Goal: Task Accomplishment & Management: Use online tool/utility

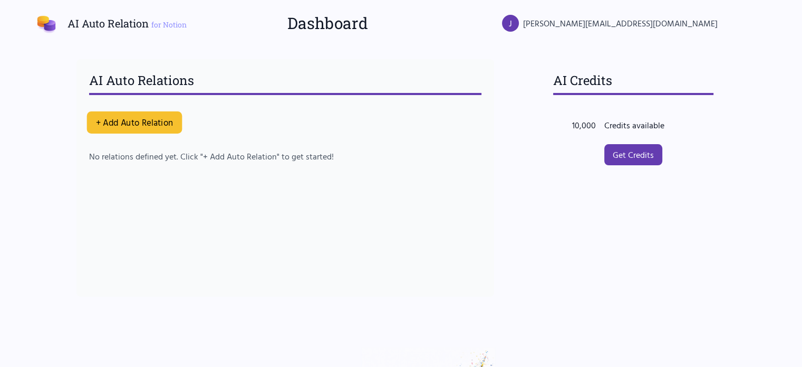
click at [166, 124] on button "+ Add Auto Relation" at bounding box center [133, 122] width 95 height 22
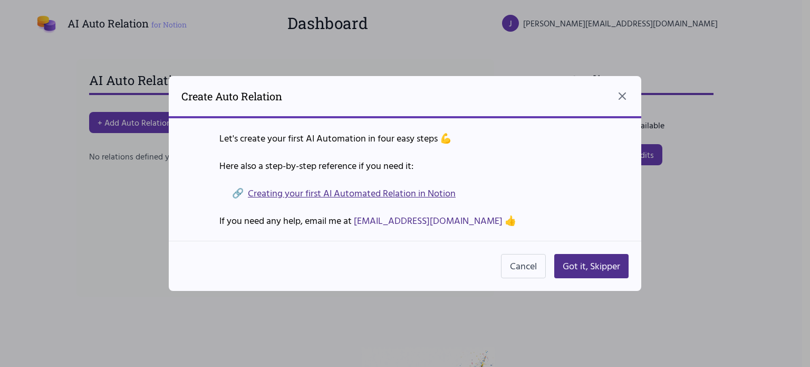
click at [437, 199] on link "Creating your first AI Automated Relation in Notion" at bounding box center [352, 193] width 208 height 15
click at [580, 265] on button "Got it, Skipper" at bounding box center [591, 266] width 74 height 24
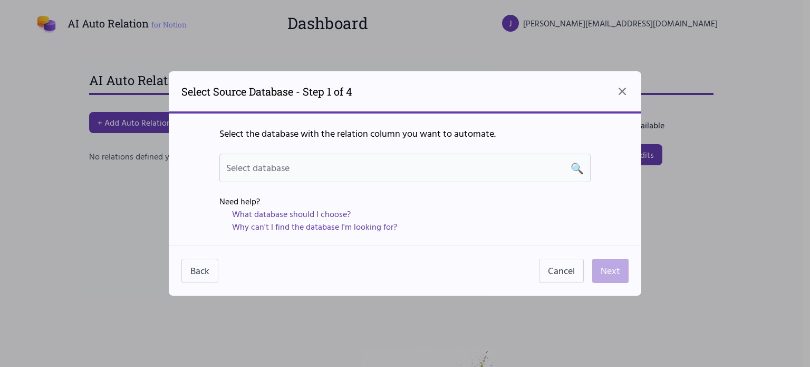
click at [377, 170] on div "Select database 🔍" at bounding box center [405, 167] width 358 height 15
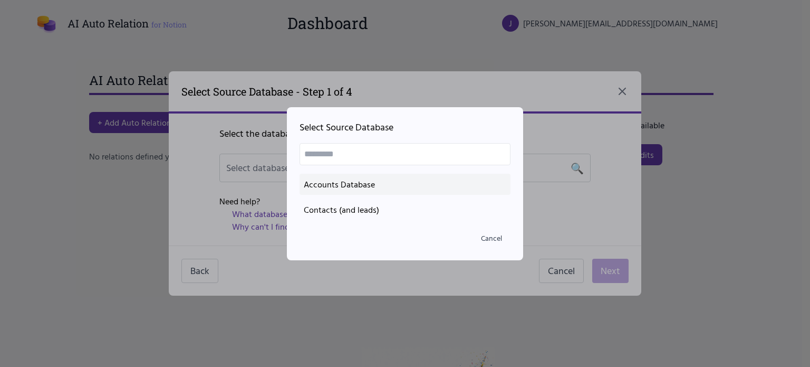
click at [347, 185] on div "Accounts Database" at bounding box center [405, 184] width 203 height 13
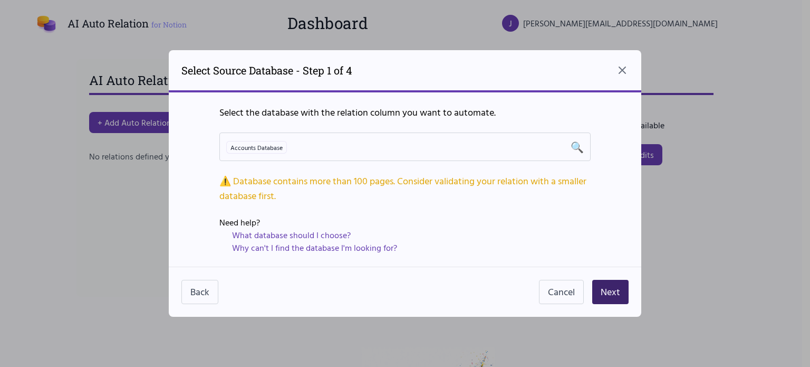
click at [612, 296] on button "Next" at bounding box center [610, 292] width 36 height 24
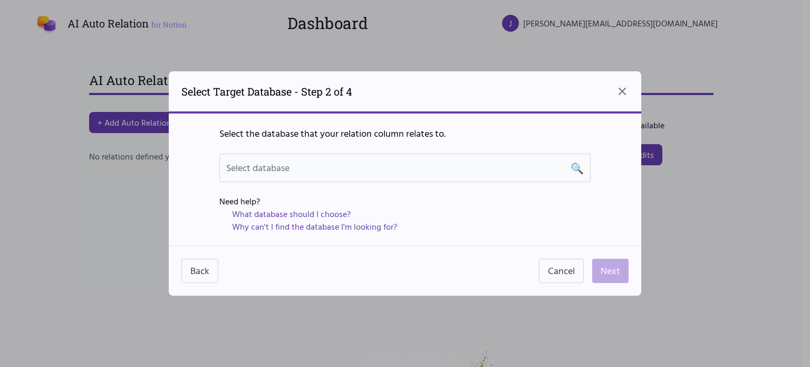
click at [326, 167] on div "Select database 🔍" at bounding box center [405, 167] width 358 height 15
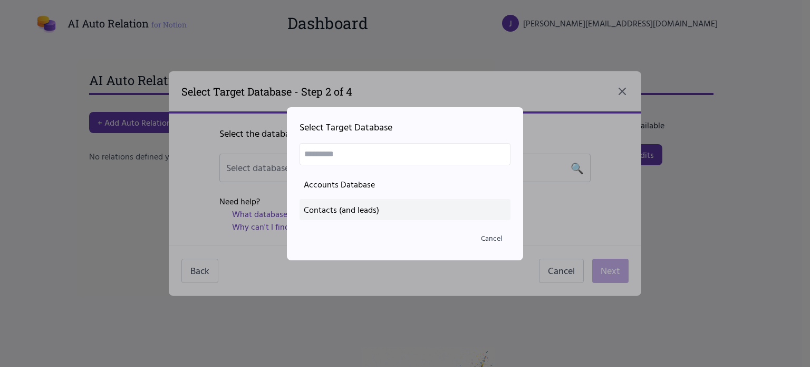
click at [350, 207] on div "Contacts (and leads)" at bounding box center [405, 209] width 203 height 13
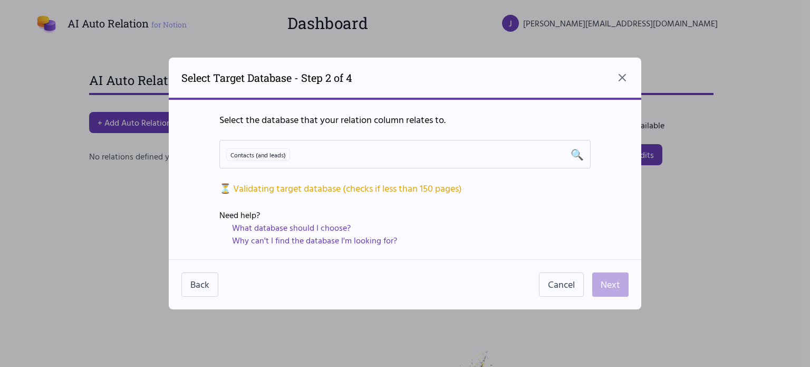
click at [536, 236] on div "Why can't I find the database I'm looking for?" at bounding box center [411, 240] width 359 height 13
click at [272, 189] on div "⏳ Validating target database (checks if less than 150 pages)" at bounding box center [404, 188] width 371 height 15
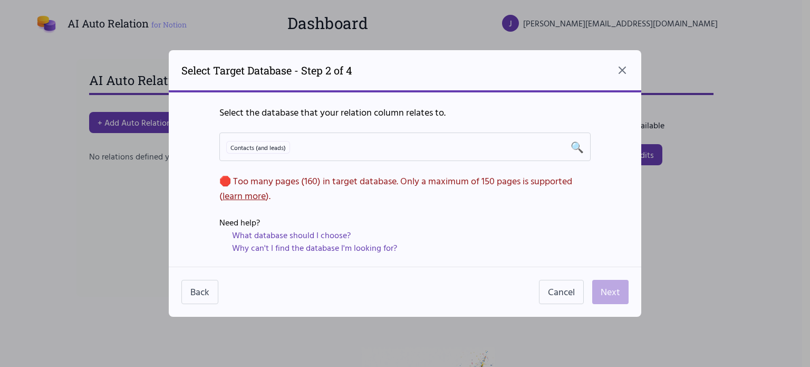
click at [251, 198] on link "learn more" at bounding box center [244, 195] width 43 height 14
click at [620, 71] on icon "Close dialog" at bounding box center [622, 70] width 13 height 13
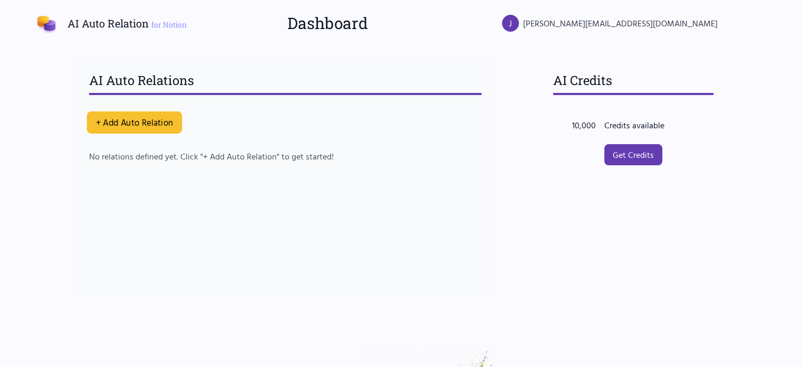
click at [165, 118] on button "+ Add Auto Relation" at bounding box center [133, 122] width 95 height 22
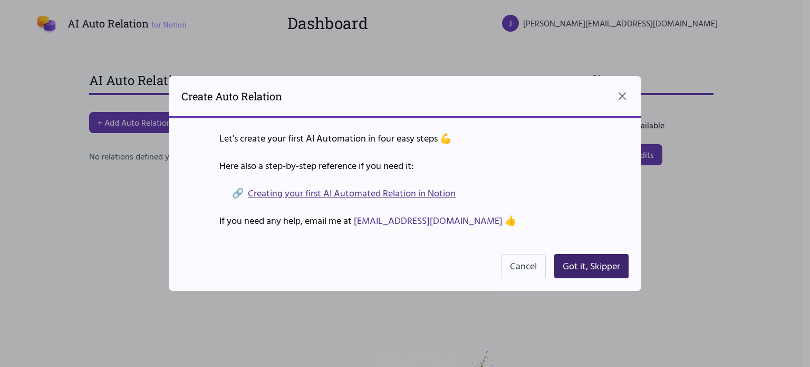
click at [597, 263] on button "Got it, Skipper" at bounding box center [591, 266] width 74 height 24
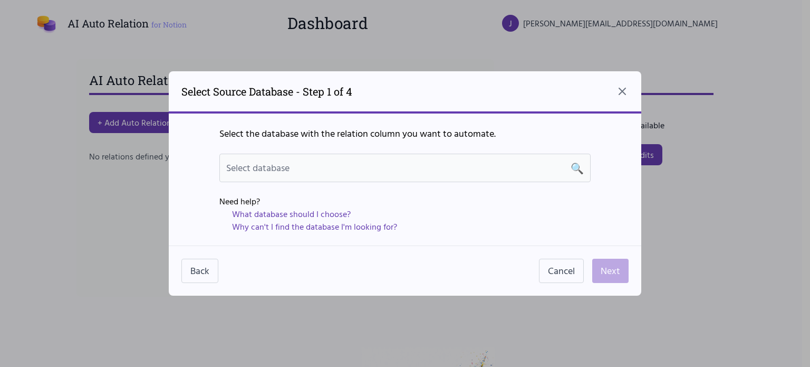
click at [547, 174] on div "Select database 🔍" at bounding box center [405, 167] width 358 height 15
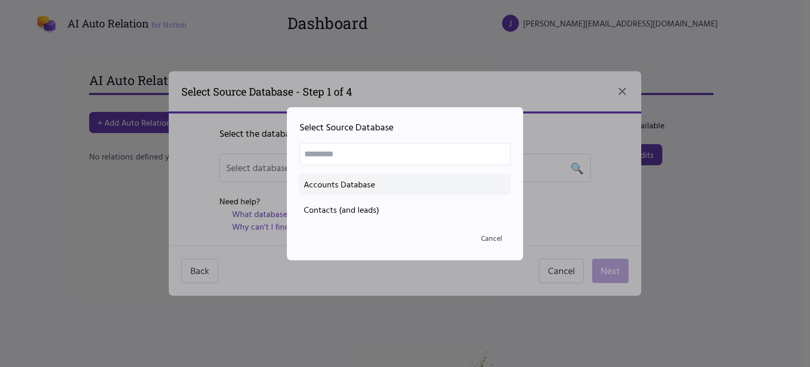
click at [386, 189] on div "Accounts Database" at bounding box center [405, 184] width 203 height 13
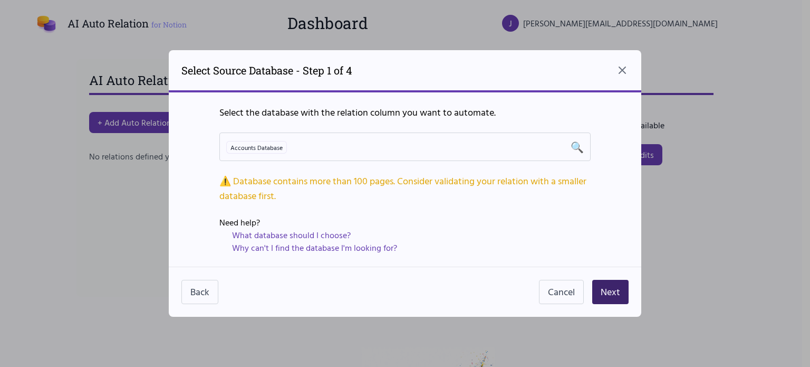
click at [609, 294] on button "Next" at bounding box center [610, 292] width 36 height 24
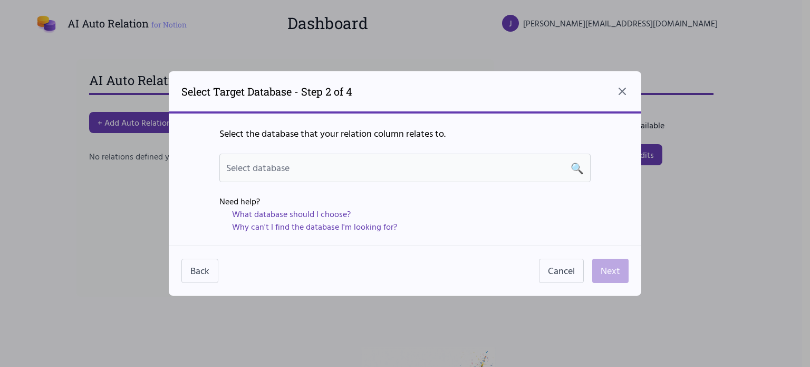
click at [410, 175] on div "Select database 🔍" at bounding box center [405, 167] width 358 height 15
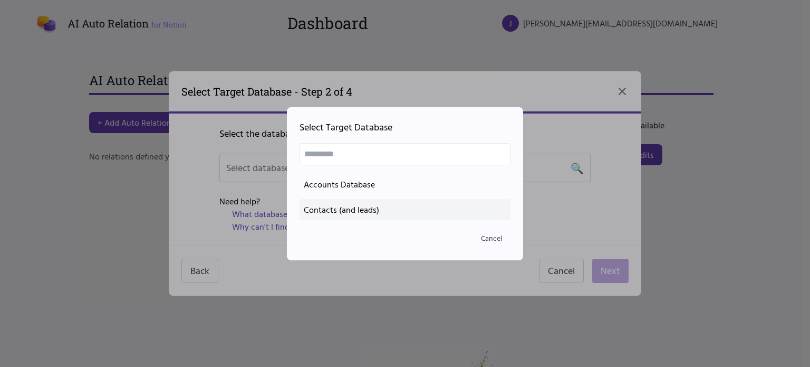
click at [371, 208] on div "Contacts (and leads)" at bounding box center [405, 209] width 203 height 13
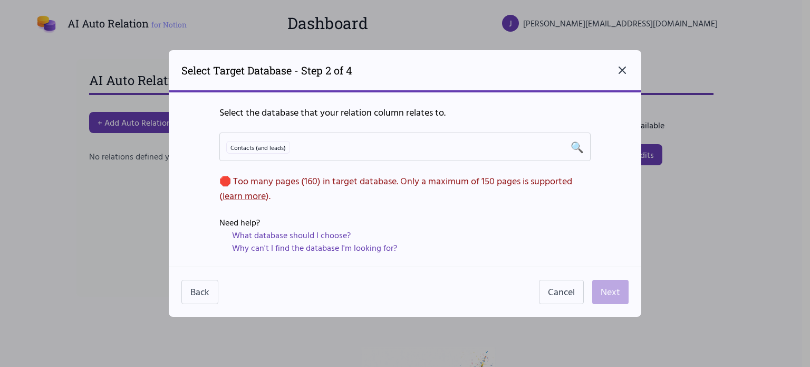
click at [625, 71] on icon "Close dialog" at bounding box center [622, 70] width 13 height 13
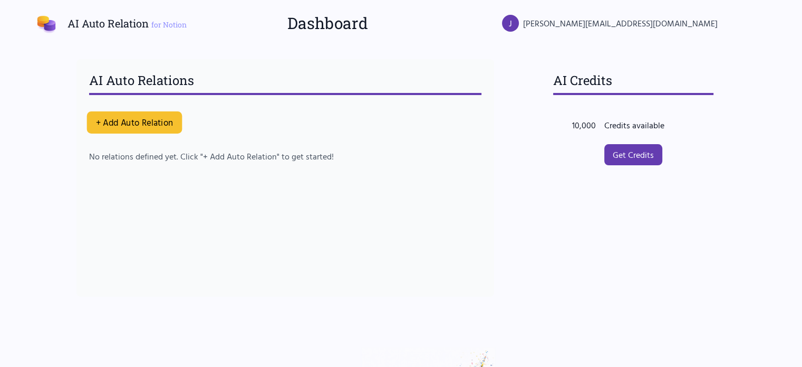
click at [156, 122] on button "+ Add Auto Relation" at bounding box center [133, 122] width 95 height 22
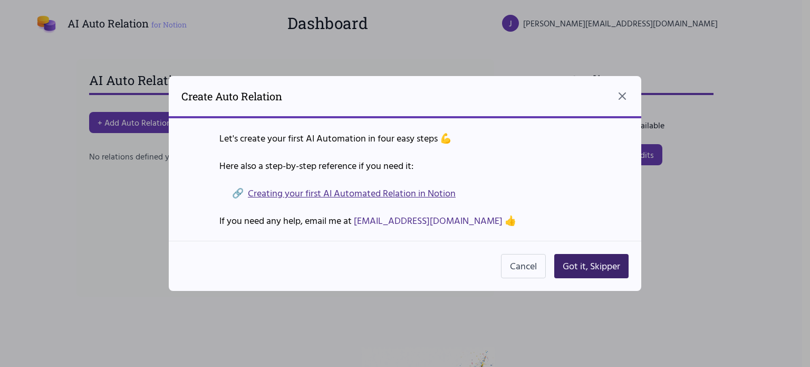
click at [587, 267] on button "Got it, Skipper" at bounding box center [591, 266] width 74 height 24
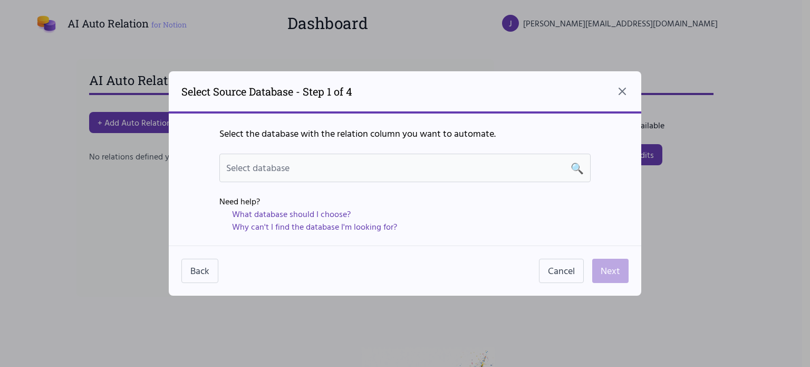
click at [407, 179] on div "Select database 🔍" at bounding box center [404, 167] width 371 height 28
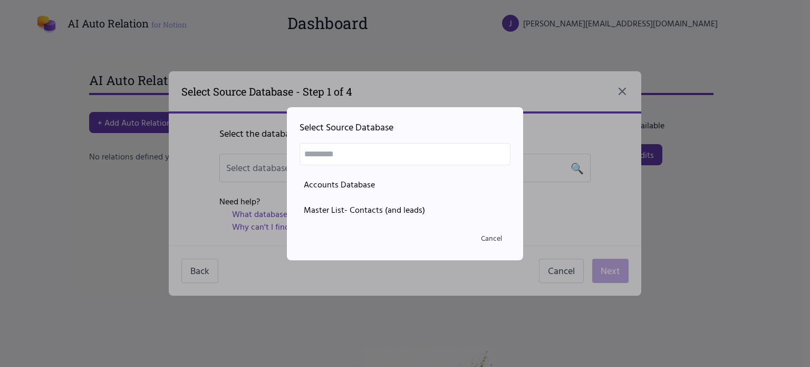
click at [393, 151] on input "text" at bounding box center [405, 154] width 211 height 22
click at [599, 218] on div at bounding box center [405, 183] width 810 height 367
click at [554, 265] on div at bounding box center [405, 183] width 810 height 367
click at [492, 238] on button "Cancel" at bounding box center [492, 237] width 38 height 19
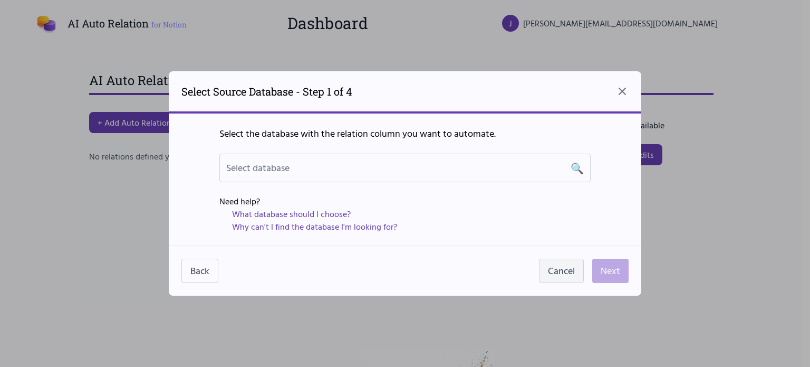
click at [572, 272] on button "Cancel" at bounding box center [561, 270] width 45 height 24
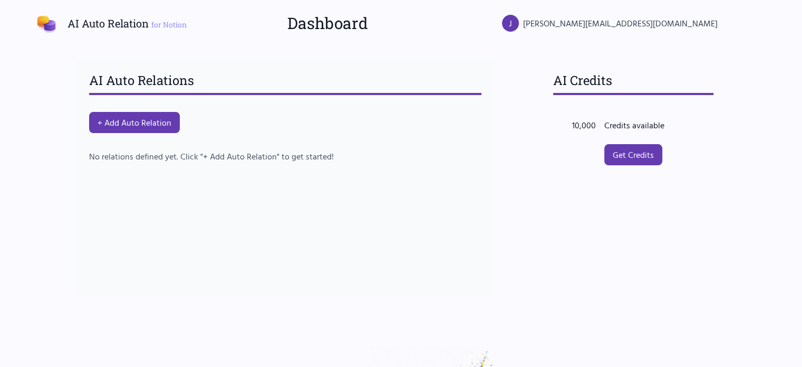
click at [390, 278] on div "AI Auto Relations + Add Auto Relation No relations defined yet. Click "+ Add Au…" at bounding box center [285, 177] width 418 height 237
click at [159, 128] on button "+ Add Auto Relation" at bounding box center [133, 122] width 95 height 22
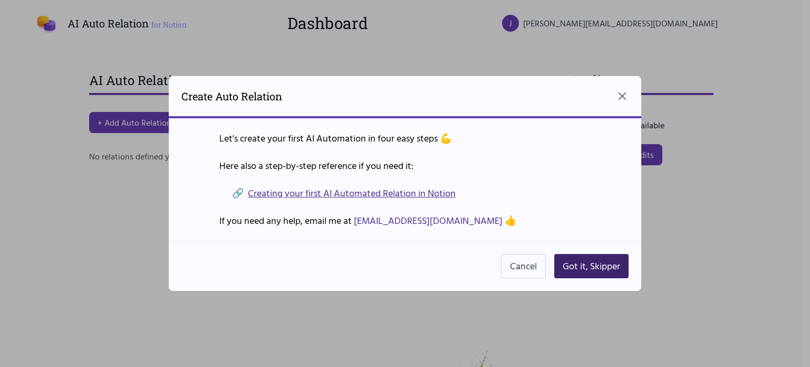
click at [581, 256] on button "Got it, Skipper" at bounding box center [591, 266] width 74 height 24
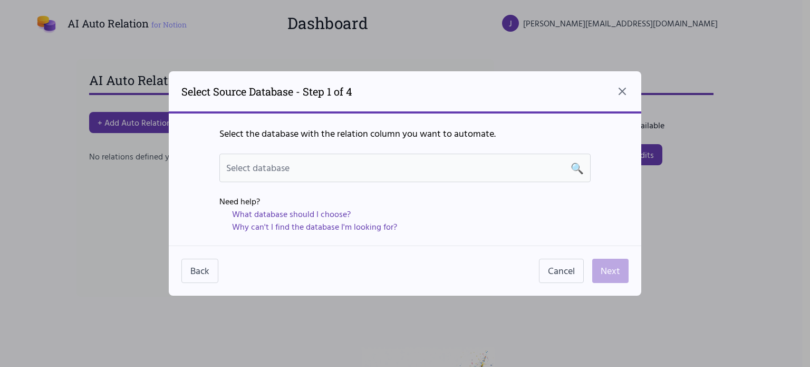
click at [322, 158] on div "Select database 🔍" at bounding box center [404, 167] width 371 height 28
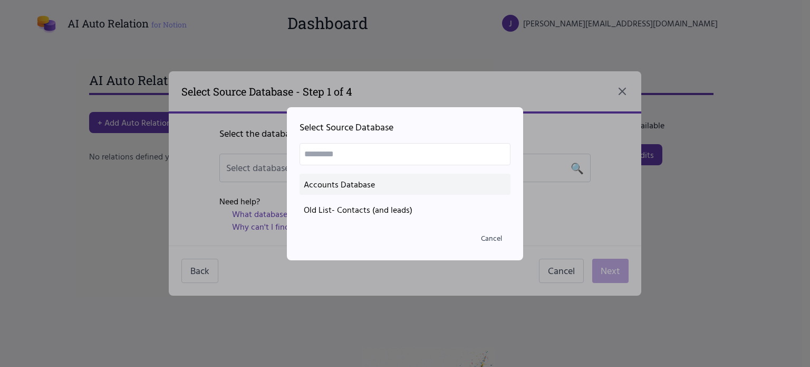
click at [356, 178] on div "Accounts Database" at bounding box center [405, 184] width 203 height 13
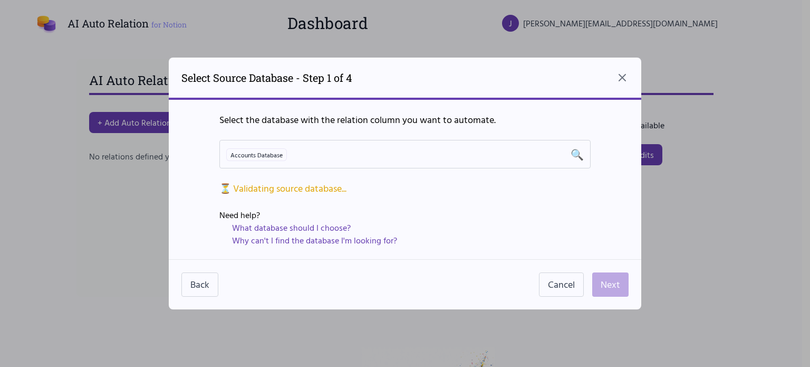
click at [340, 243] on link "Why can't I find the database I'm looking for?" at bounding box center [314, 240] width 165 height 13
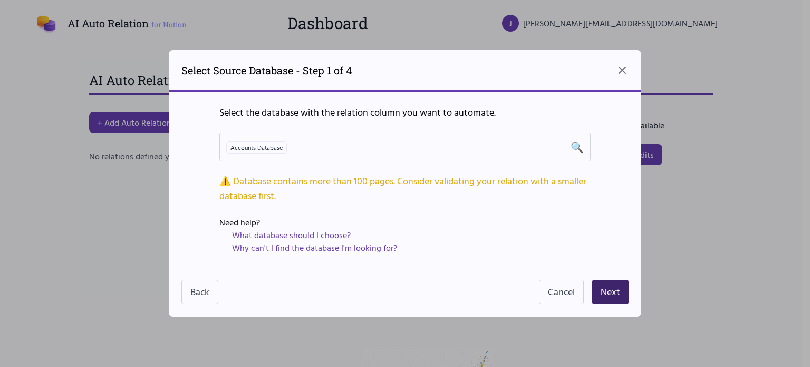
click at [618, 294] on button "Next" at bounding box center [610, 292] width 36 height 24
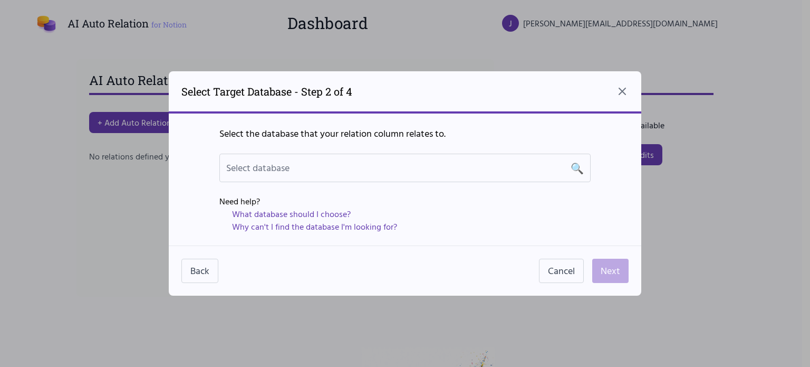
click at [476, 153] on div "Select the database that your relation column relates to. Select database 🔍 Nee…" at bounding box center [405, 179] width 473 height 132
click at [456, 167] on div "Select database 🔍" at bounding box center [405, 167] width 358 height 15
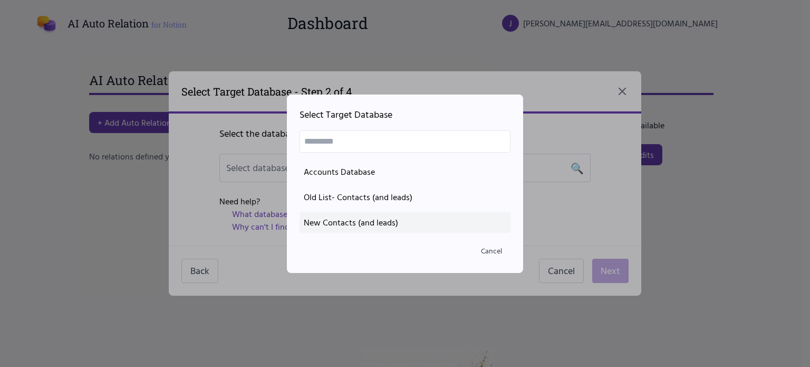
click at [382, 224] on div "New Contacts (and leads)" at bounding box center [405, 222] width 203 height 13
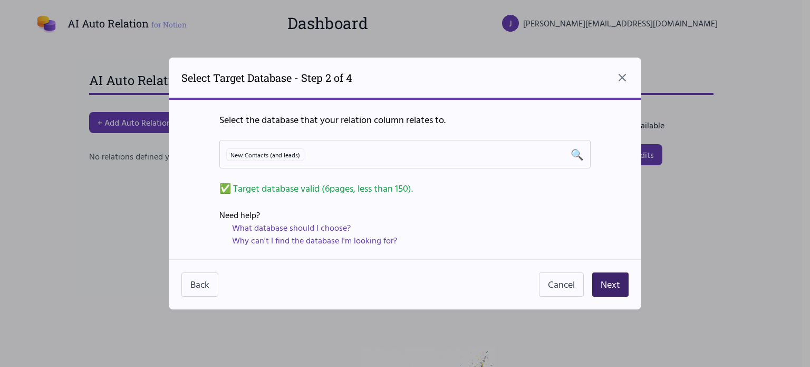
click at [618, 288] on button "Next" at bounding box center [610, 284] width 36 height 24
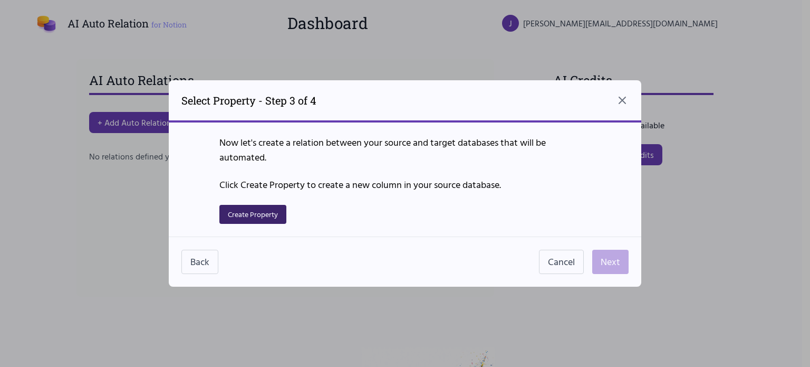
click at [261, 219] on button "Create Property" at bounding box center [252, 214] width 67 height 19
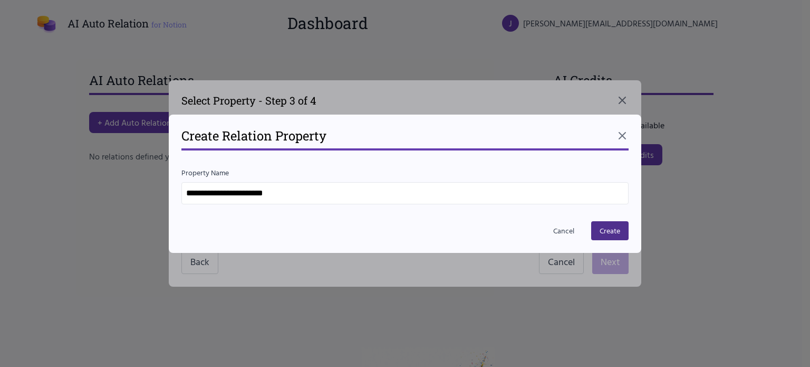
click at [338, 198] on input "**********" at bounding box center [404, 193] width 447 height 22
click at [620, 235] on button "Create" at bounding box center [609, 230] width 37 height 19
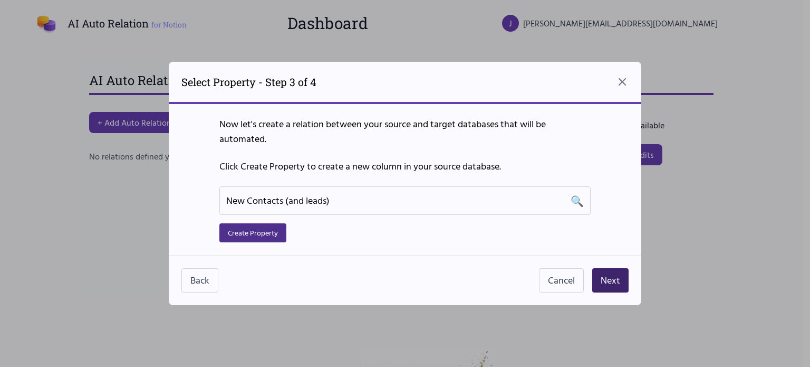
click at [614, 284] on button "Next" at bounding box center [610, 280] width 36 height 24
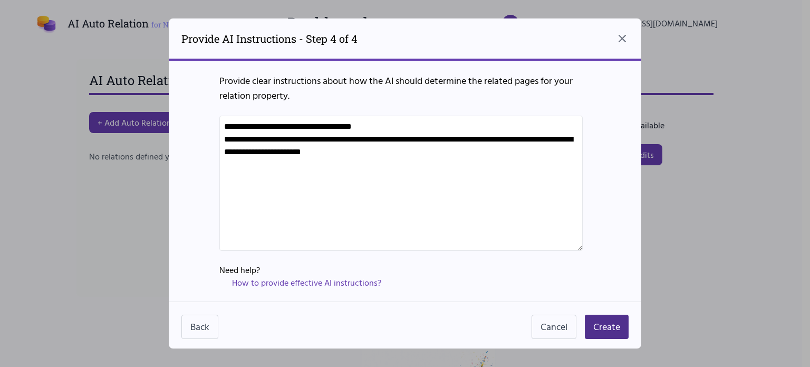
scroll to position [2, 0]
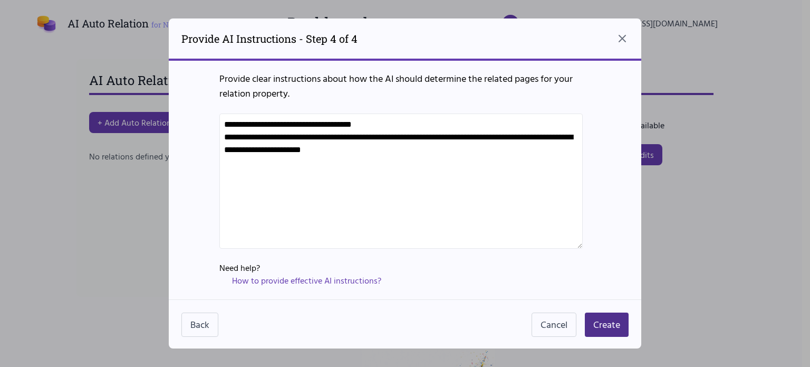
click at [350, 155] on textarea "**********" at bounding box center [400, 180] width 363 height 135
click at [201, 315] on button "Back" at bounding box center [199, 324] width 37 height 24
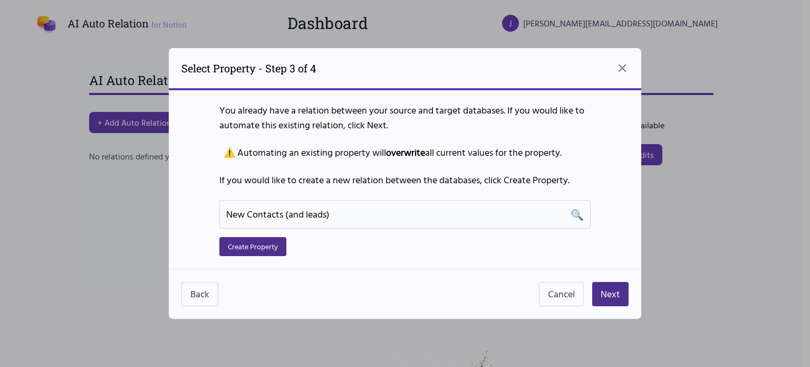
click at [285, 213] on span "New Contacts (and leads)" at bounding box center [277, 214] width 103 height 14
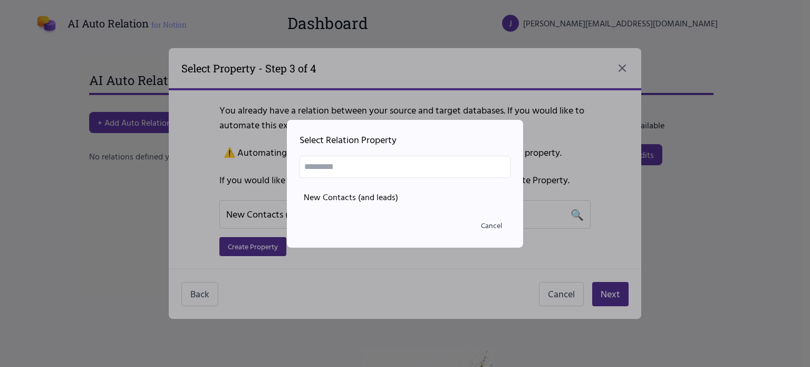
click at [323, 167] on input "text" at bounding box center [405, 167] width 211 height 22
click at [255, 231] on div at bounding box center [405, 183] width 810 height 367
click at [500, 227] on button "Cancel" at bounding box center [492, 225] width 38 height 19
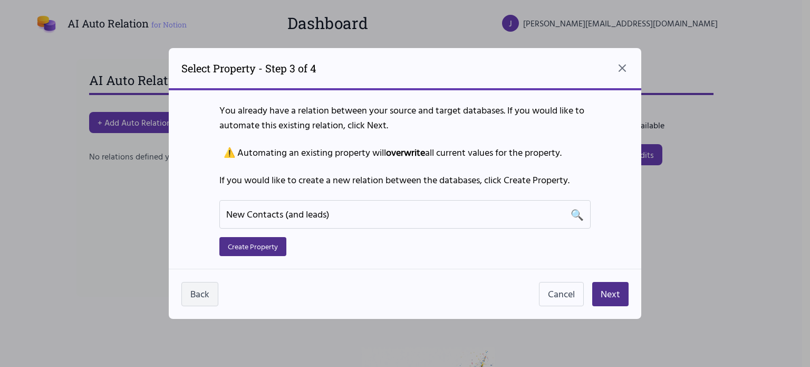
click at [205, 291] on button "Back" at bounding box center [199, 294] width 37 height 24
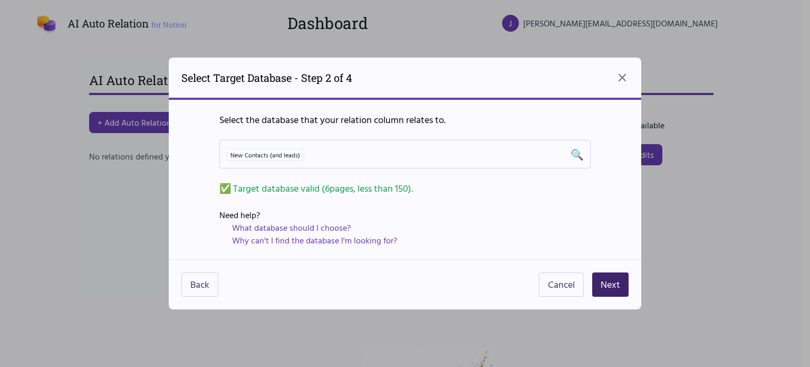
click at [617, 284] on button "Next" at bounding box center [610, 284] width 36 height 24
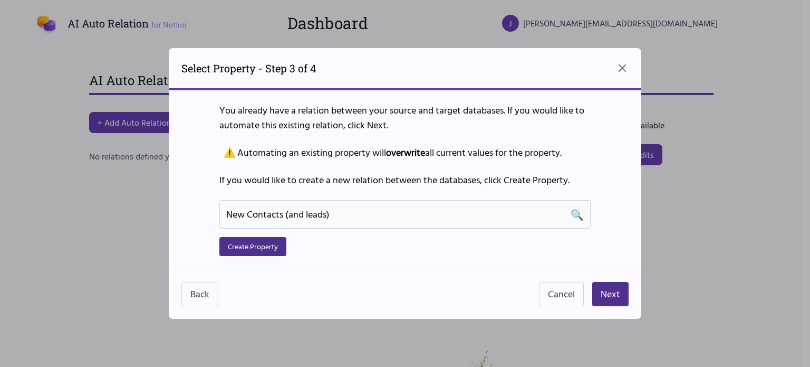
click at [338, 217] on div "New Contacts (and leads) 🔍" at bounding box center [405, 214] width 358 height 15
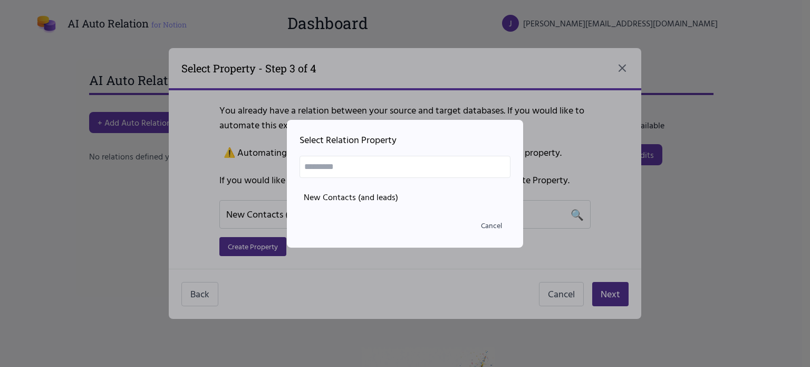
click at [346, 168] on input "text" at bounding box center [405, 167] width 211 height 22
type input "*"
click at [278, 178] on div at bounding box center [405, 183] width 810 height 367
click at [343, 170] on input "text" at bounding box center [405, 167] width 211 height 22
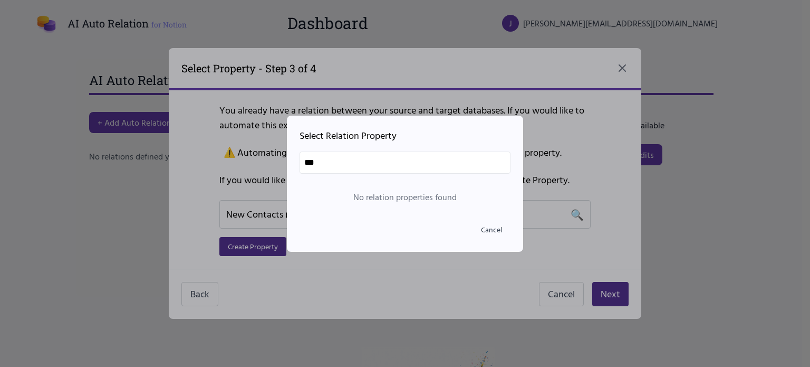
type input "*"
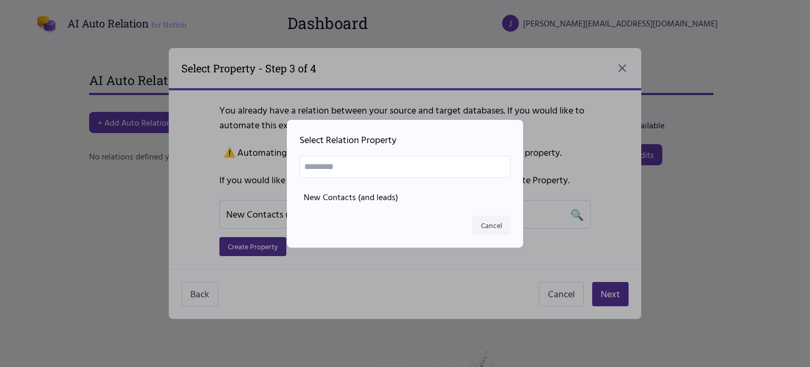
click at [489, 233] on button "Cancel" at bounding box center [492, 225] width 38 height 19
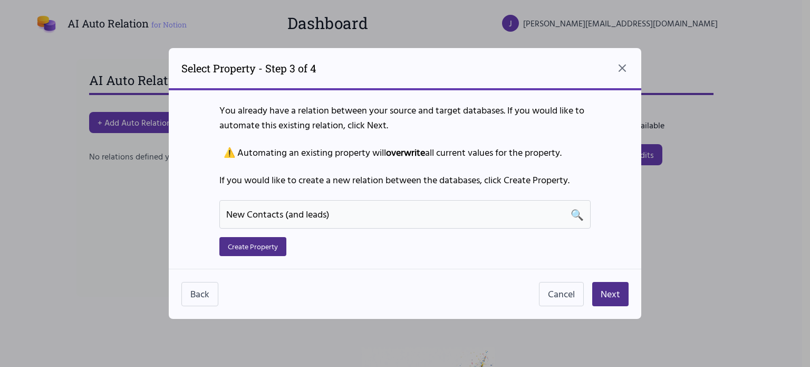
click at [509, 210] on div "New Contacts (and leads) 🔍" at bounding box center [405, 214] width 358 height 15
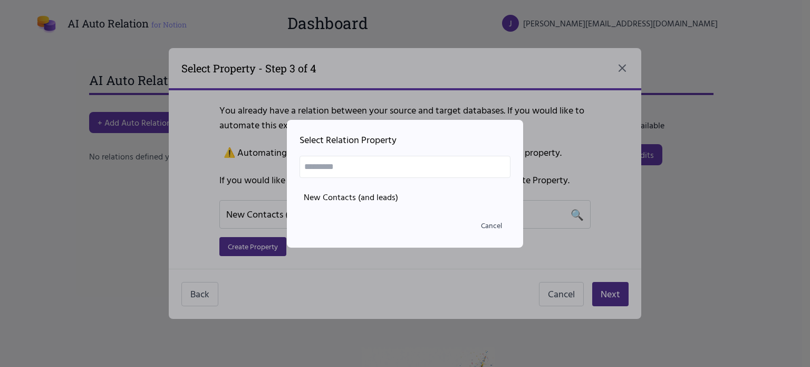
click at [496, 227] on button "Cancel" at bounding box center [492, 225] width 38 height 19
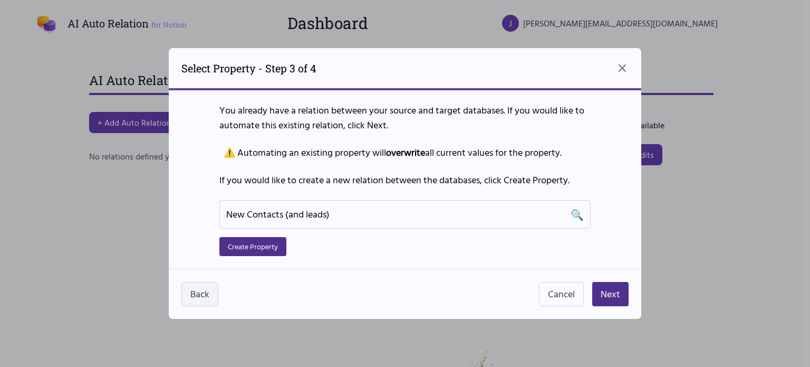
click at [200, 297] on button "Back" at bounding box center [199, 294] width 37 height 24
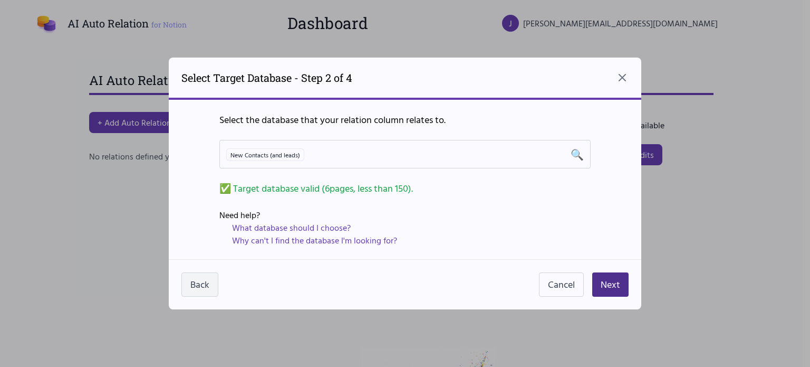
click at [204, 282] on button "Back" at bounding box center [199, 284] width 37 height 24
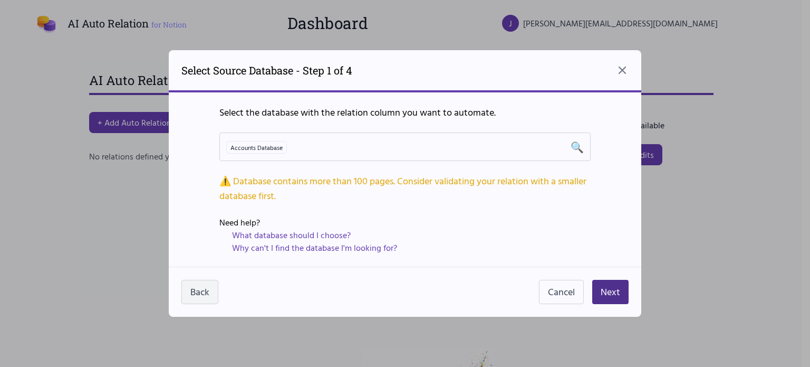
click at [200, 287] on button "Back" at bounding box center [199, 292] width 37 height 24
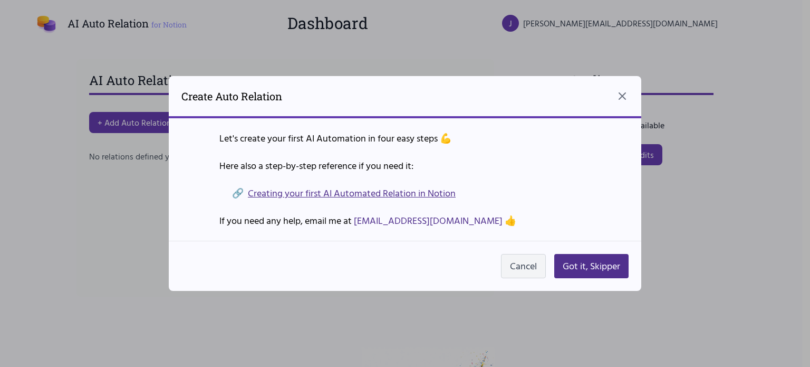
click at [506, 274] on button "Cancel" at bounding box center [523, 266] width 45 height 24
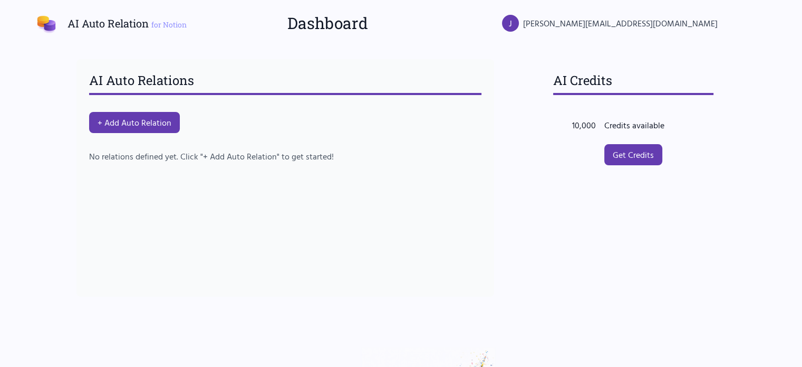
click at [158, 179] on div "AI Auto Relations + Add Auto Relation No relations defined yet. Click "+ Add Au…" at bounding box center [285, 177] width 418 height 237
click at [160, 126] on button "+ Add Auto Relation" at bounding box center [133, 122] width 95 height 22
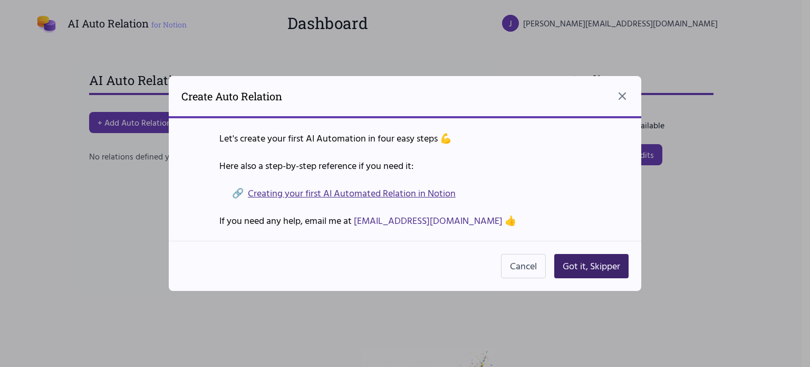
click at [567, 261] on button "Got it, Skipper" at bounding box center [591, 266] width 74 height 24
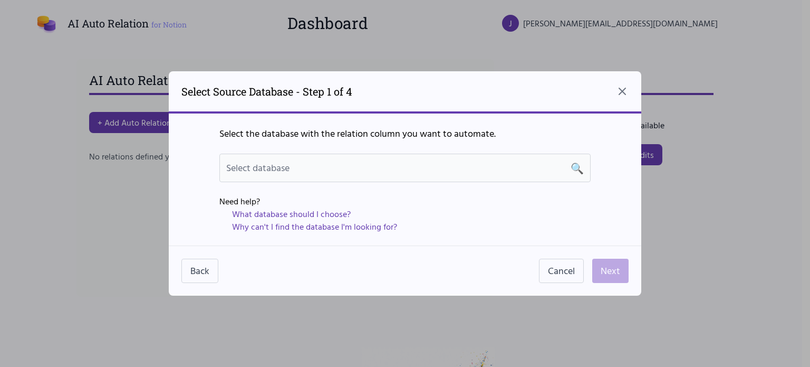
click at [371, 166] on div "Select database 🔍" at bounding box center [405, 167] width 358 height 15
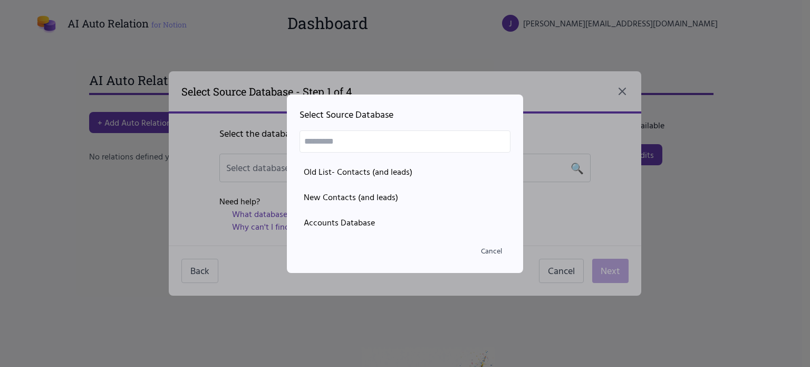
click at [201, 132] on div at bounding box center [405, 183] width 810 height 367
click at [389, 223] on div "Accounts Database" at bounding box center [405, 222] width 203 height 13
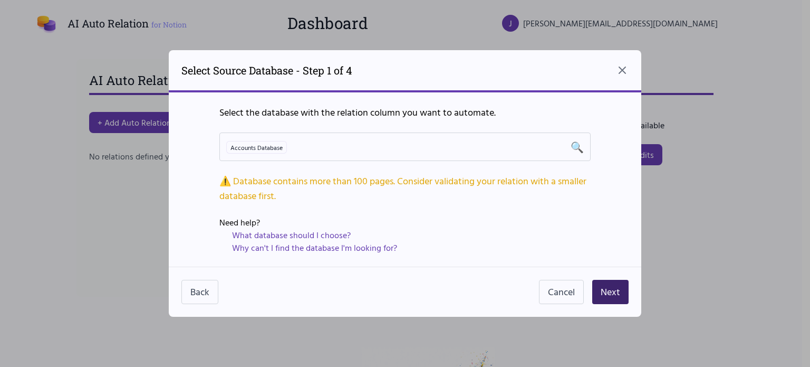
click at [608, 284] on button "Next" at bounding box center [610, 292] width 36 height 24
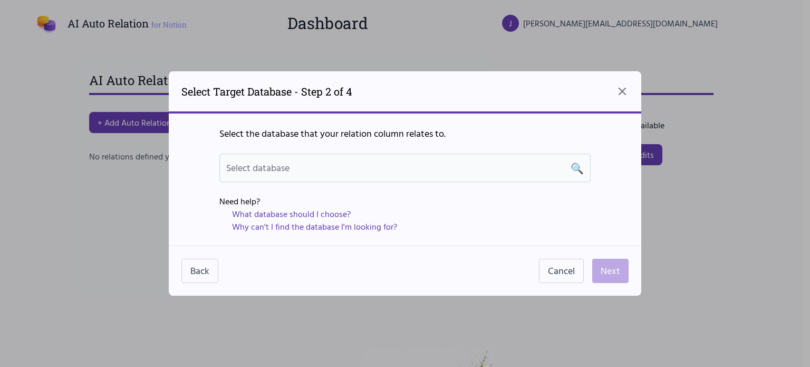
click at [339, 170] on div "Select database 🔍" at bounding box center [405, 167] width 358 height 15
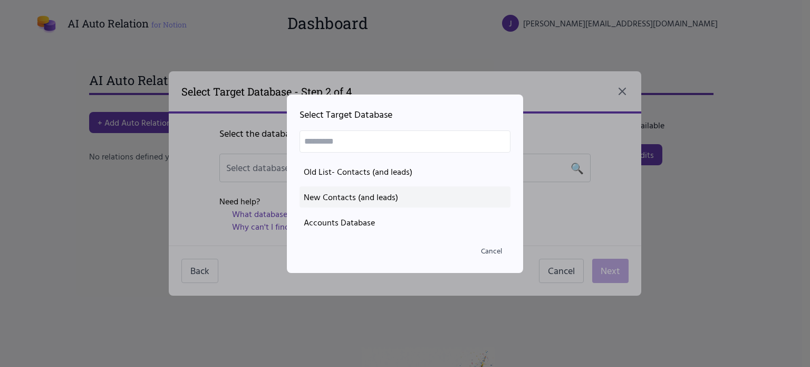
click at [375, 193] on div "New Contacts (and leads)" at bounding box center [405, 196] width 203 height 13
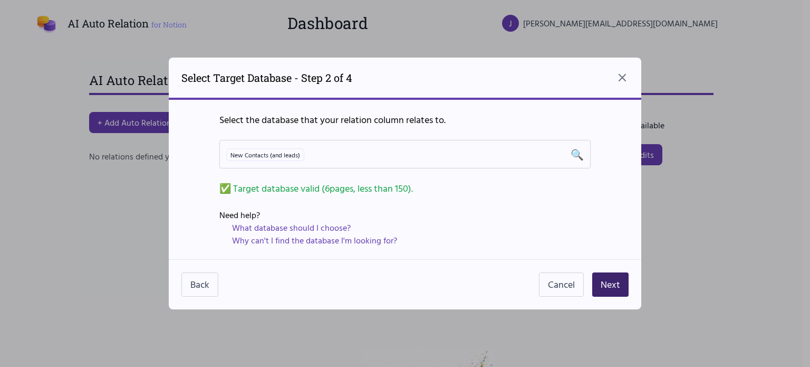
click at [626, 278] on button "Next" at bounding box center [610, 284] width 36 height 24
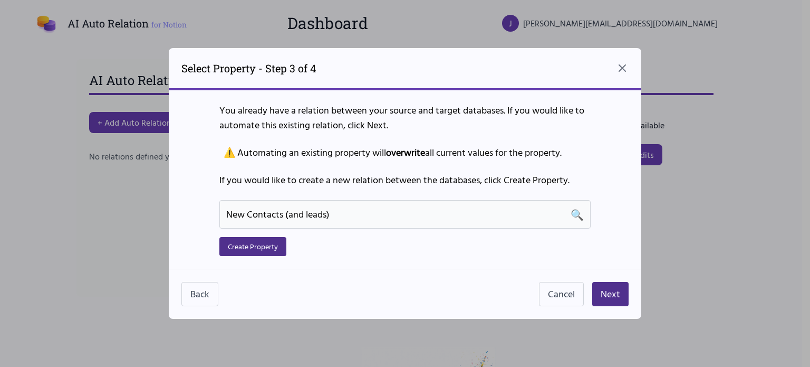
click at [304, 207] on span "New Contacts (and leads)" at bounding box center [277, 214] width 103 height 14
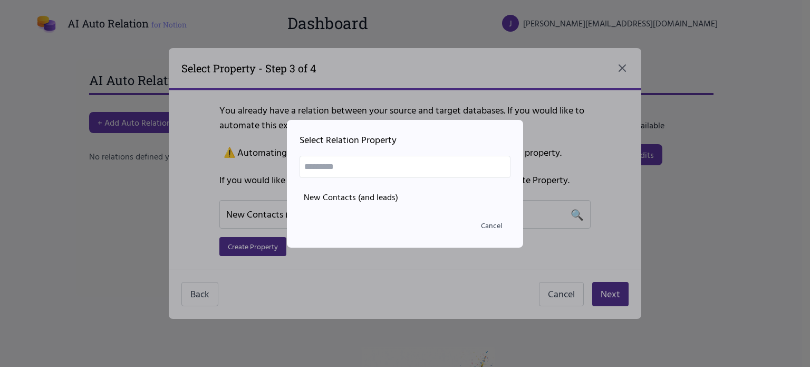
click at [338, 266] on div at bounding box center [405, 183] width 810 height 367
click at [351, 198] on li "New Contacts (and leads)" at bounding box center [405, 196] width 211 height 21
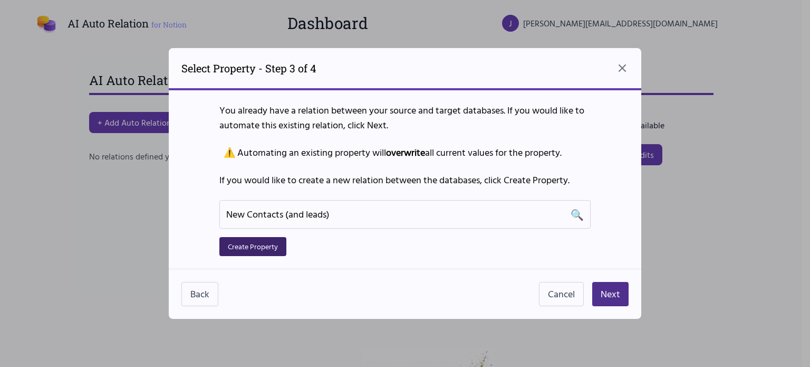
click at [259, 249] on button "Create Property" at bounding box center [252, 246] width 67 height 19
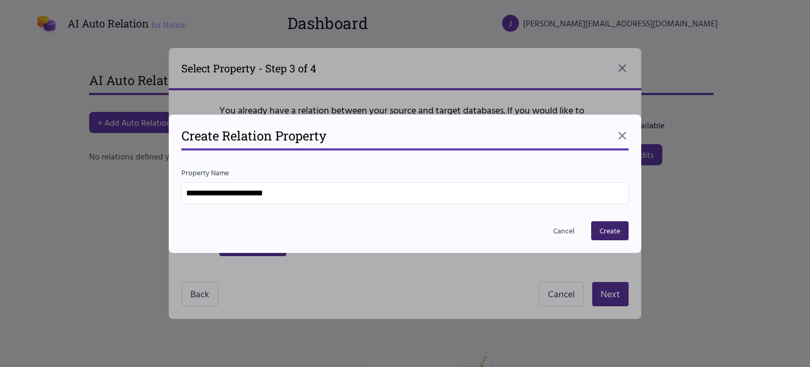
click at [616, 236] on button "Create" at bounding box center [609, 230] width 37 height 19
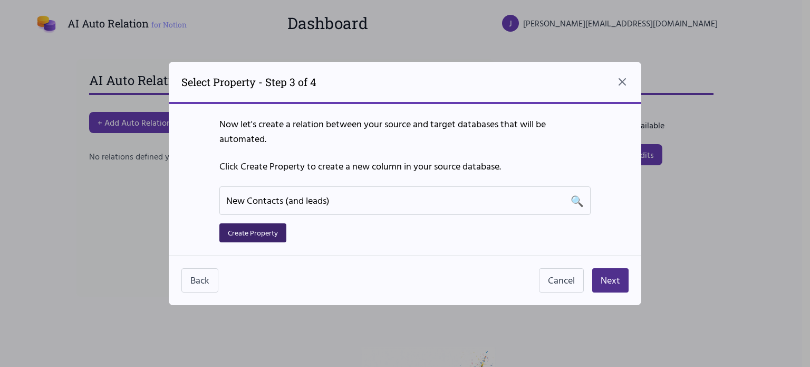
click at [273, 234] on button "Create Property" at bounding box center [252, 232] width 67 height 19
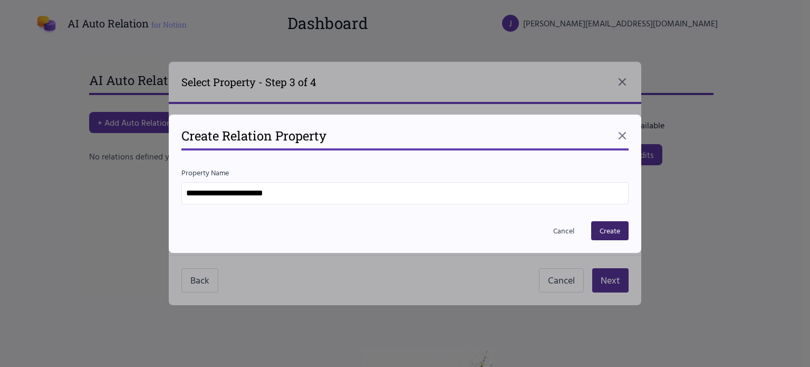
click at [614, 232] on button "Create" at bounding box center [609, 230] width 37 height 19
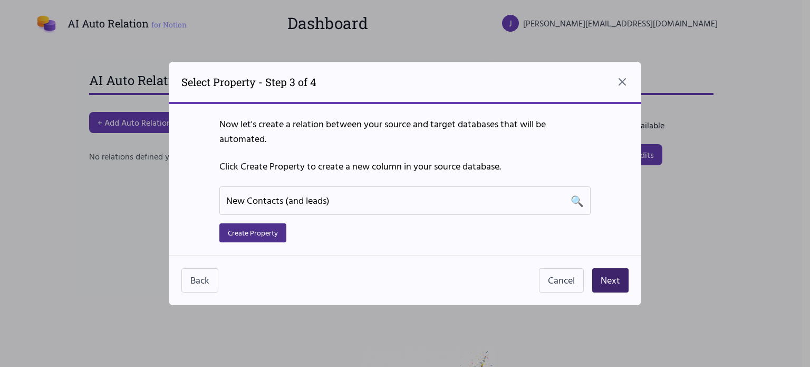
click at [616, 279] on button "Next" at bounding box center [610, 280] width 36 height 24
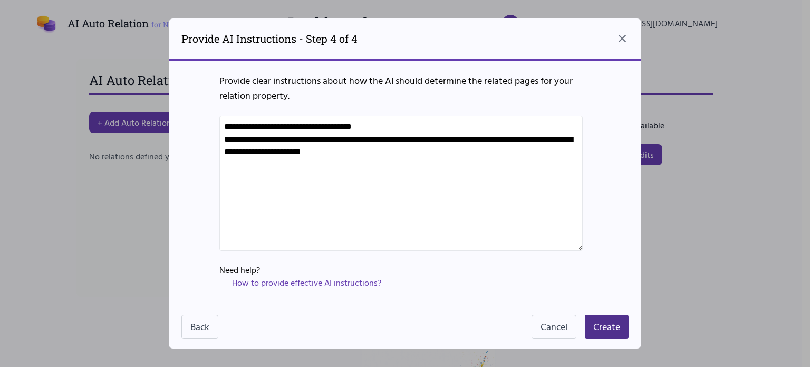
click at [362, 170] on textarea "**********" at bounding box center [400, 182] width 363 height 135
drag, startPoint x: 505, startPoint y: 154, endPoint x: 317, endPoint y: 151, distance: 188.3
click at [317, 151] on textarea "**********" at bounding box center [400, 182] width 363 height 135
click at [483, 153] on textarea "**********" at bounding box center [400, 182] width 363 height 135
click at [451, 176] on textarea "**********" at bounding box center [400, 182] width 363 height 135
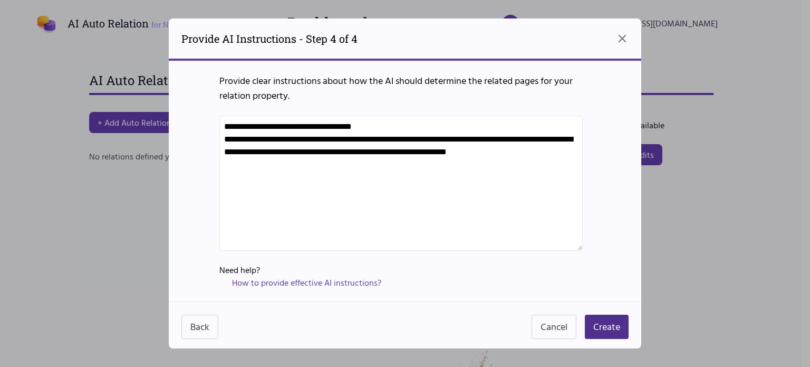
click at [422, 168] on textarea "**********" at bounding box center [400, 182] width 363 height 135
drag, startPoint x: 291, startPoint y: 177, endPoint x: 258, endPoint y: 177, distance: 32.7
click at [258, 177] on textarea "**********" at bounding box center [400, 182] width 363 height 135
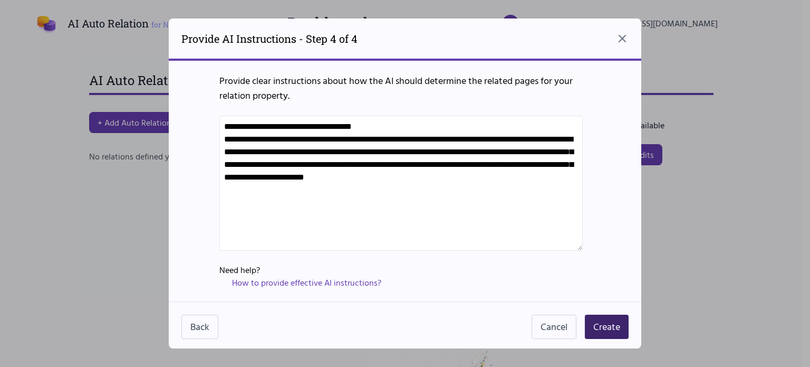
type textarea "**********"
click at [606, 330] on button "Create" at bounding box center [607, 326] width 44 height 24
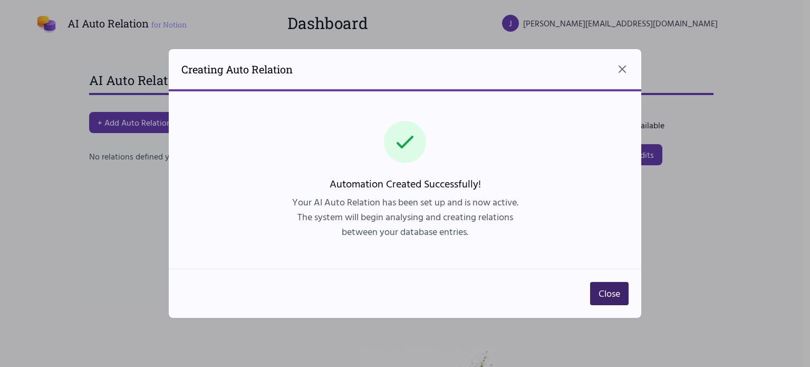
click at [604, 296] on button "Close" at bounding box center [609, 293] width 38 height 23
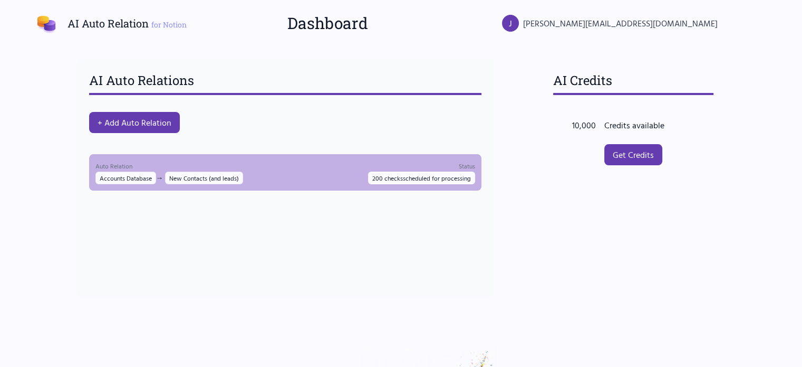
click at [323, 179] on div "Auto Relation Accounts Database → New Contacts (and leads) Status 200 checks sc…" at bounding box center [285, 172] width 380 height 24
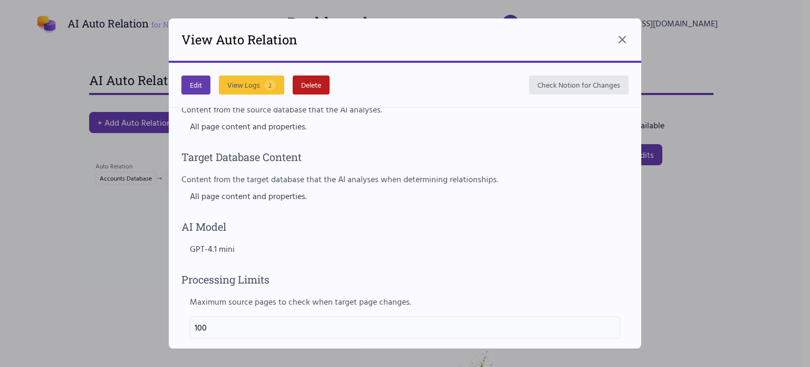
scroll to position [538, 0]
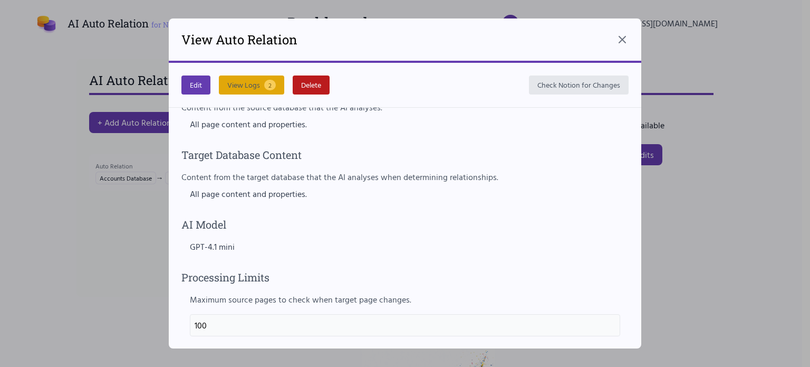
click at [253, 86] on button "View Logs 2" at bounding box center [251, 84] width 65 height 19
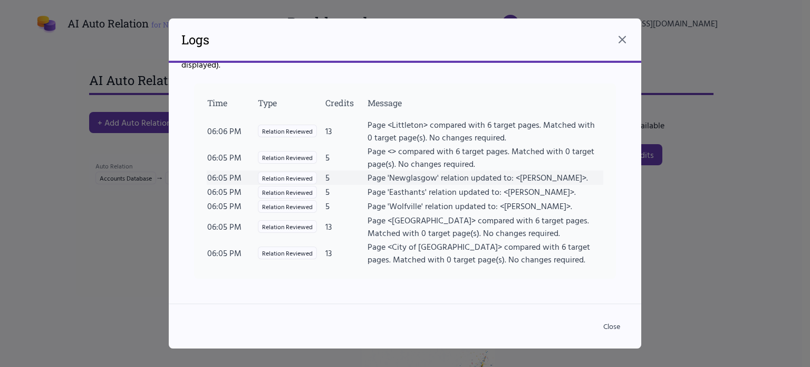
scroll to position [57, 0]
click at [616, 322] on button "Close" at bounding box center [612, 325] width 34 height 19
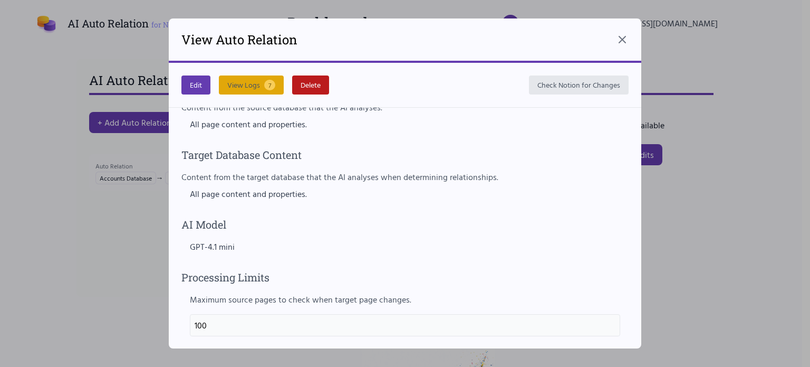
click at [268, 88] on span "7" at bounding box center [269, 85] width 11 height 11
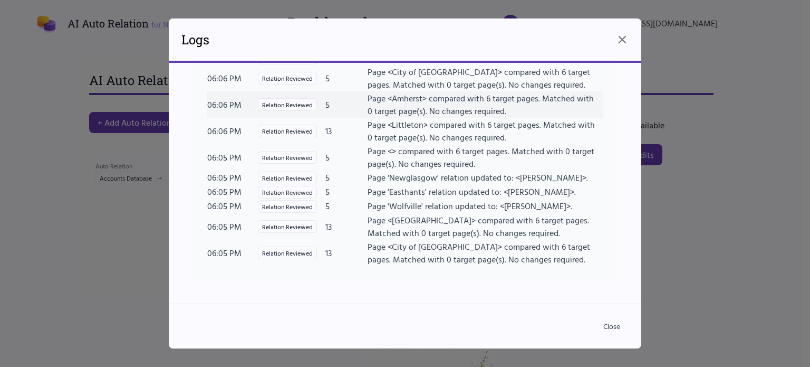
scroll to position [125, 0]
click at [615, 326] on button "Close" at bounding box center [612, 325] width 34 height 19
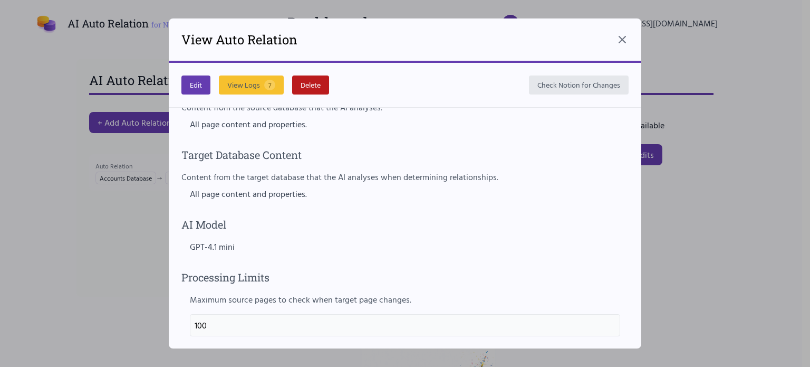
click at [630, 37] on div "View Auto Relation" at bounding box center [405, 40] width 473 height 44
click at [619, 29] on div "View Auto Relation" at bounding box center [405, 40] width 473 height 44
click at [619, 40] on icon at bounding box center [622, 39] width 13 height 13
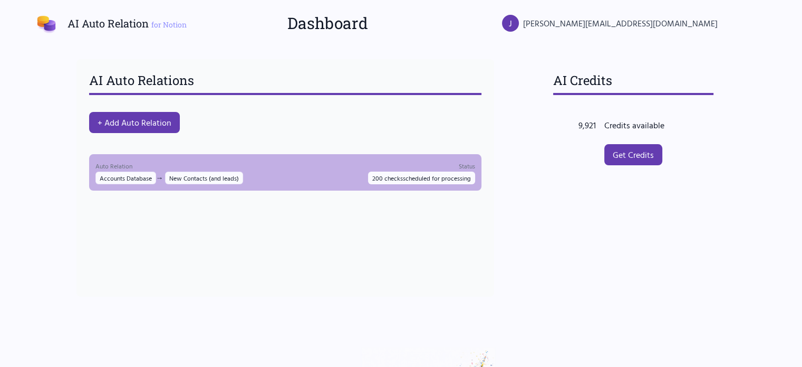
click at [416, 164] on p "Status" at bounding box center [421, 165] width 107 height 11
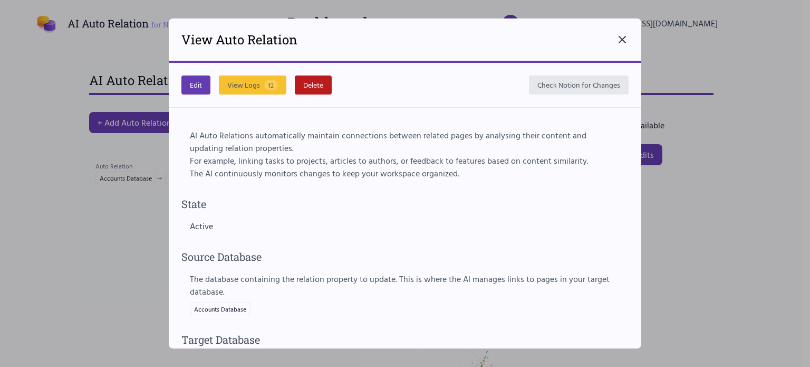
click at [623, 42] on icon at bounding box center [622, 39] width 13 height 13
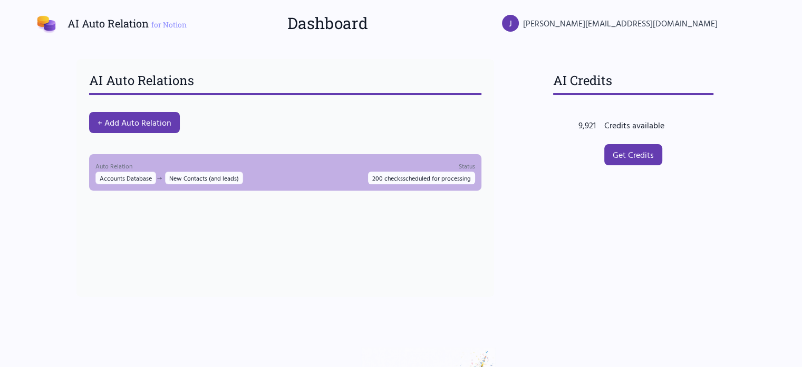
click at [341, 174] on div "Auto Relation Accounts Database → New Contacts (and leads) Status 200 checks sc…" at bounding box center [285, 172] width 380 height 24
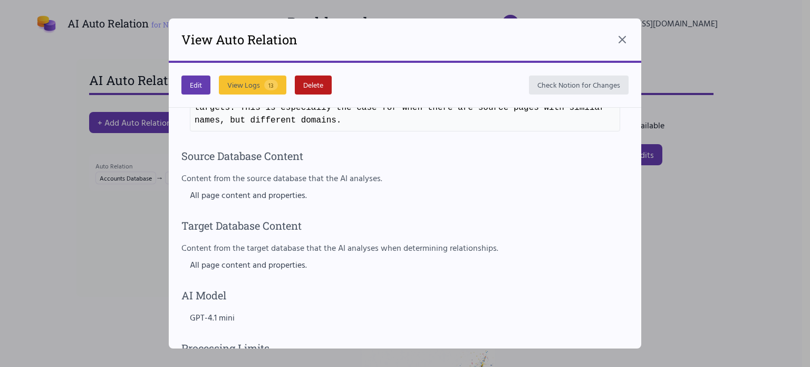
scroll to position [538, 0]
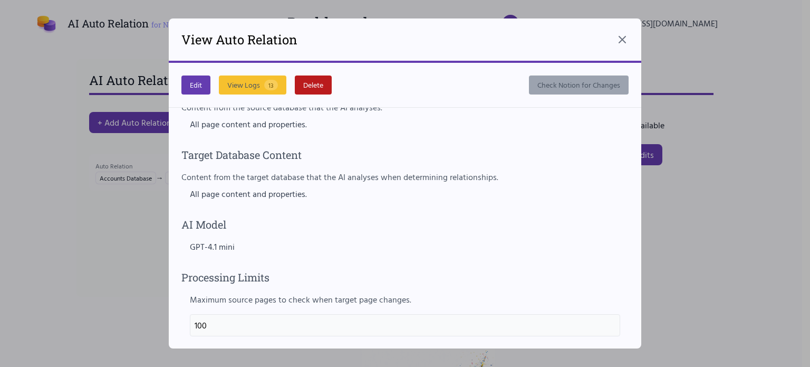
click at [571, 75] on button "Check Notion for Changes" at bounding box center [579, 84] width 100 height 19
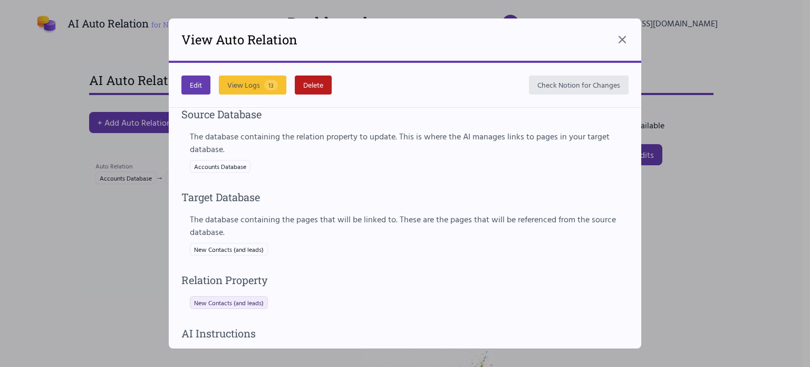
scroll to position [0, 0]
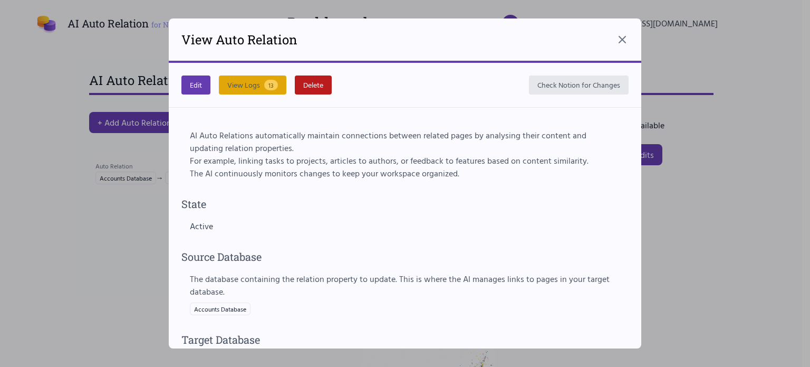
click at [251, 82] on button "View Logs 13" at bounding box center [253, 84] width 68 height 19
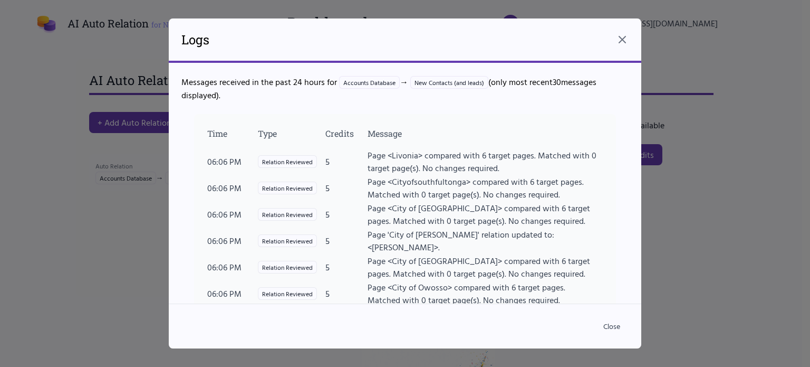
click at [629, 39] on div "Logs" at bounding box center [405, 40] width 473 height 44
click at [620, 42] on icon at bounding box center [622, 39] width 6 height 6
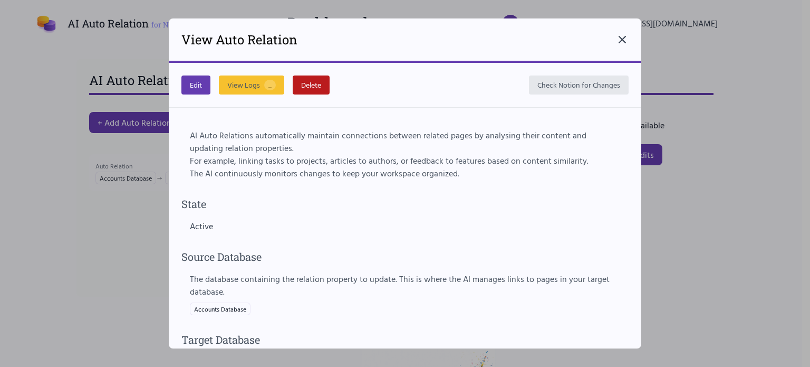
click at [624, 42] on icon at bounding box center [622, 39] width 13 height 13
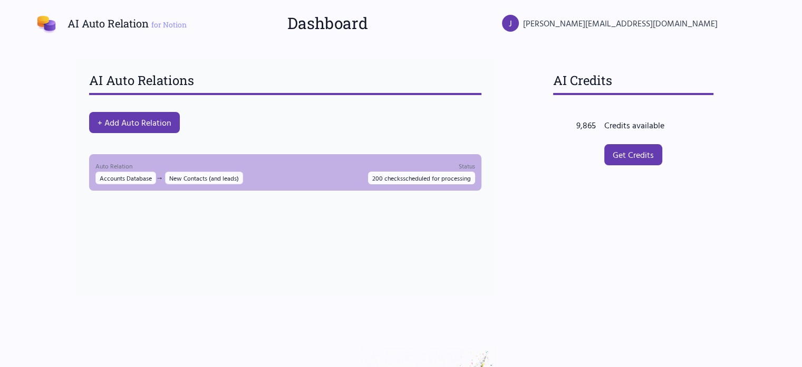
click at [325, 163] on div "Auto Relation Accounts Database → New Contacts (and leads) Status 200 checks sc…" at bounding box center [285, 172] width 380 height 24
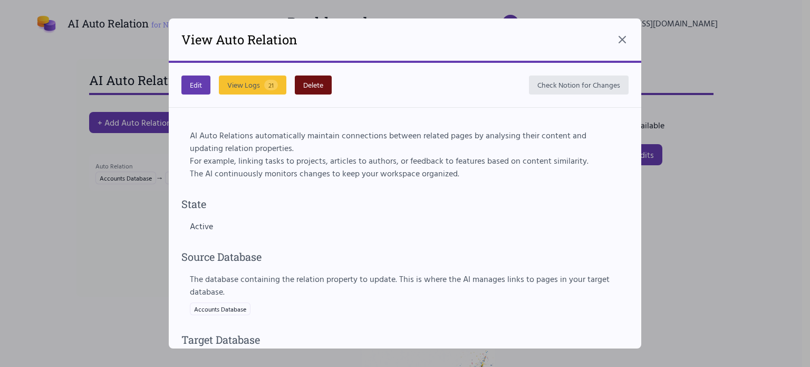
click at [309, 81] on button "Delete" at bounding box center [313, 84] width 37 height 19
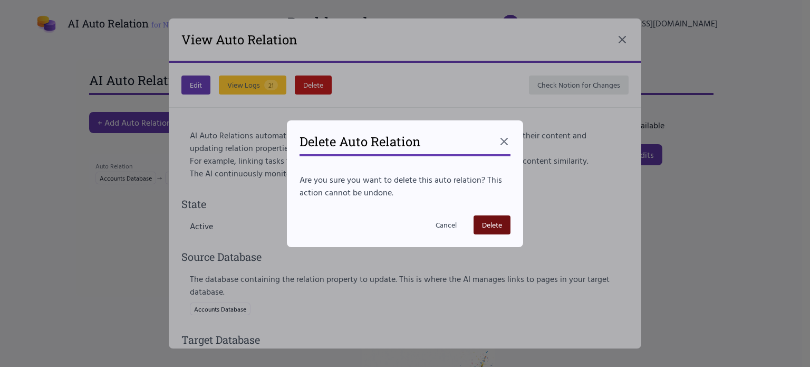
click at [492, 223] on button "Delete" at bounding box center [492, 224] width 37 height 19
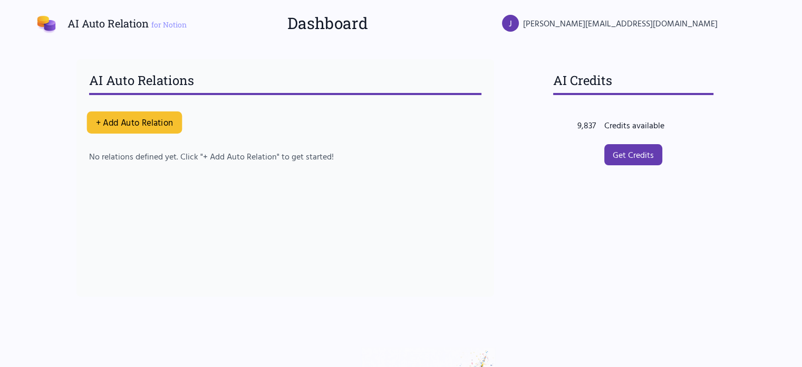
click at [171, 122] on button "+ Add Auto Relation" at bounding box center [133, 122] width 95 height 22
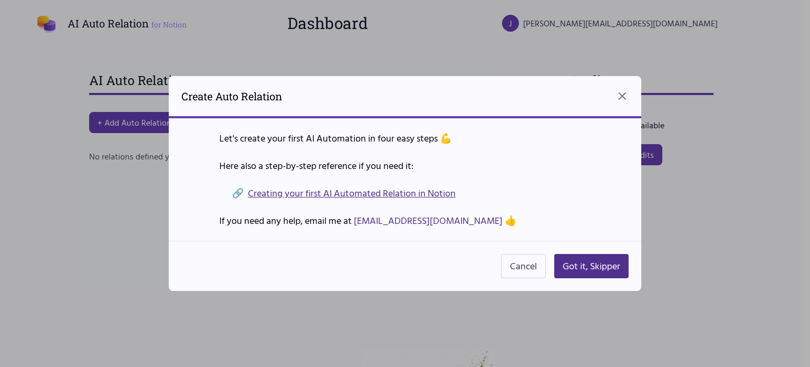
click at [413, 195] on link "Creating your first AI Automated Relation in Notion" at bounding box center [352, 193] width 208 height 15
click at [620, 268] on button "Got it, Skipper" at bounding box center [591, 266] width 74 height 24
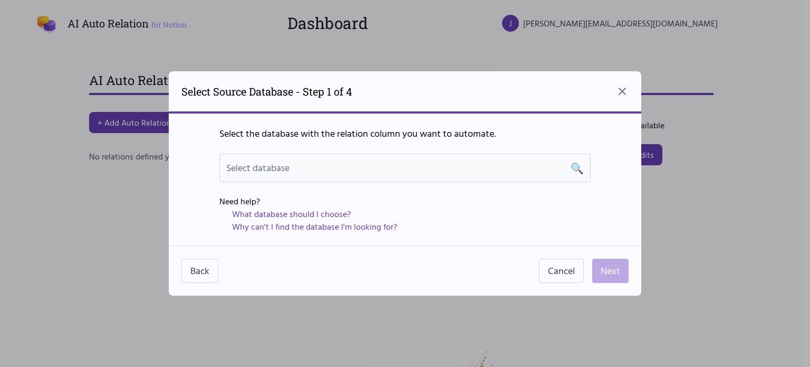
click at [362, 165] on div "Select database 🔍" at bounding box center [405, 167] width 358 height 15
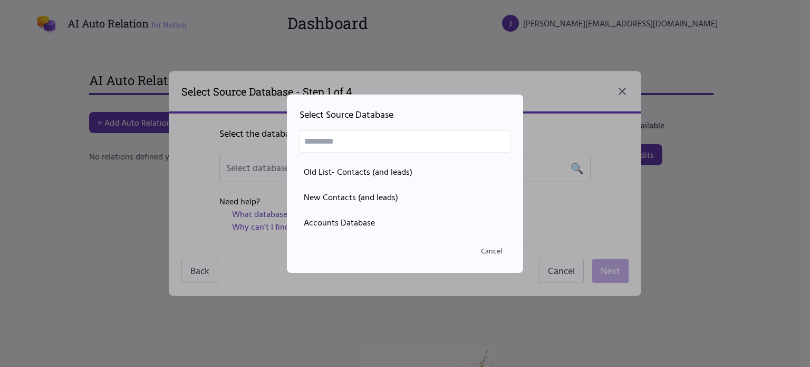
click at [263, 141] on div at bounding box center [405, 183] width 810 height 367
click at [497, 251] on button "Cancel" at bounding box center [492, 250] width 38 height 19
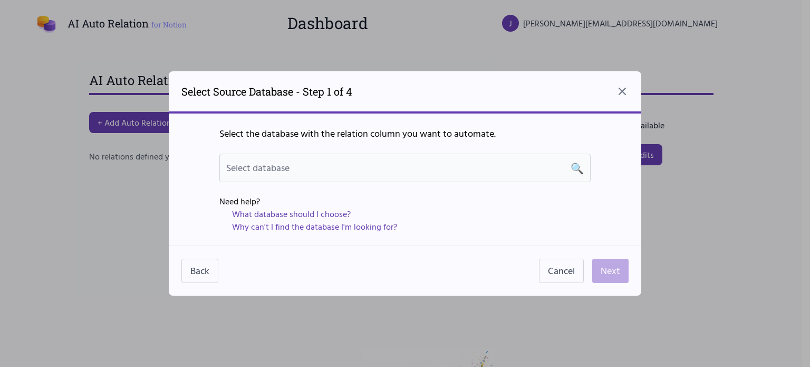
click at [357, 175] on div "Select database 🔍" at bounding box center [405, 167] width 358 height 15
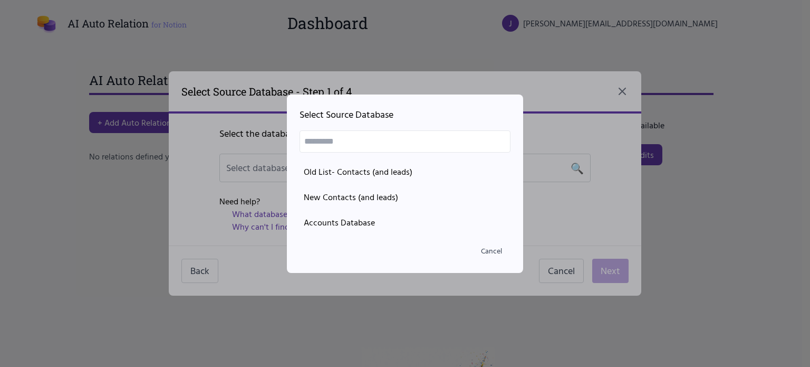
click at [209, 113] on div at bounding box center [405, 183] width 810 height 367
click at [229, 134] on div at bounding box center [405, 183] width 810 height 367
click at [496, 250] on button "Cancel" at bounding box center [492, 250] width 38 height 19
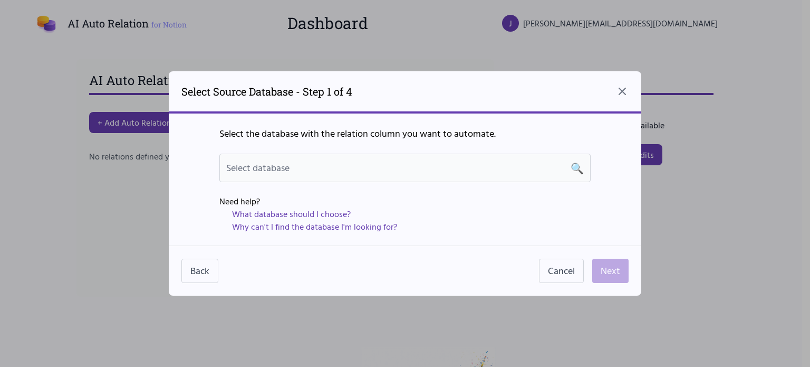
click at [426, 166] on div "Select database 🔍" at bounding box center [405, 167] width 358 height 15
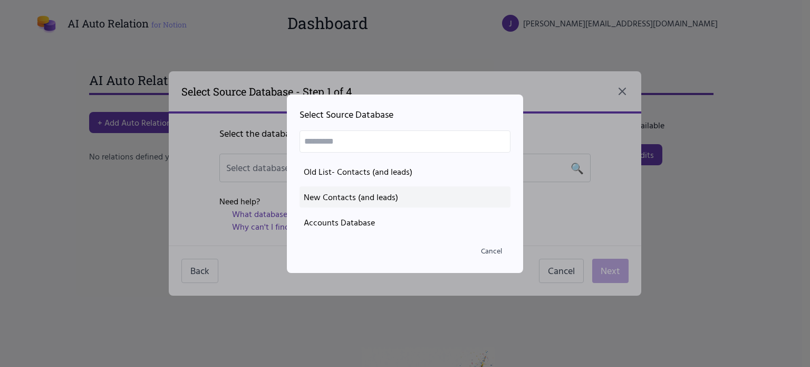
click at [419, 196] on div "New Contacts (and leads)" at bounding box center [405, 196] width 203 height 13
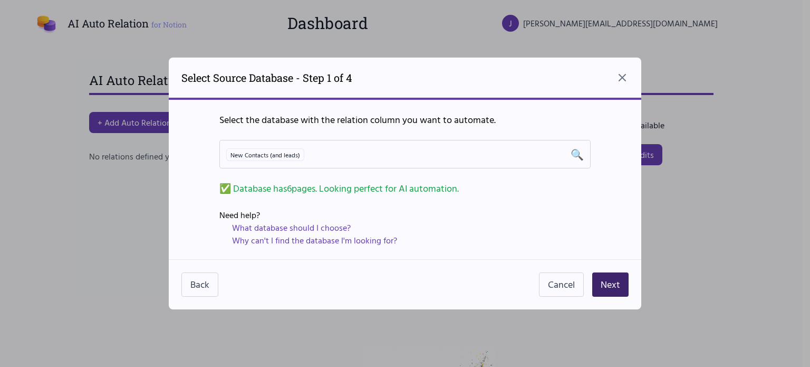
click at [603, 278] on button "Next" at bounding box center [610, 284] width 36 height 24
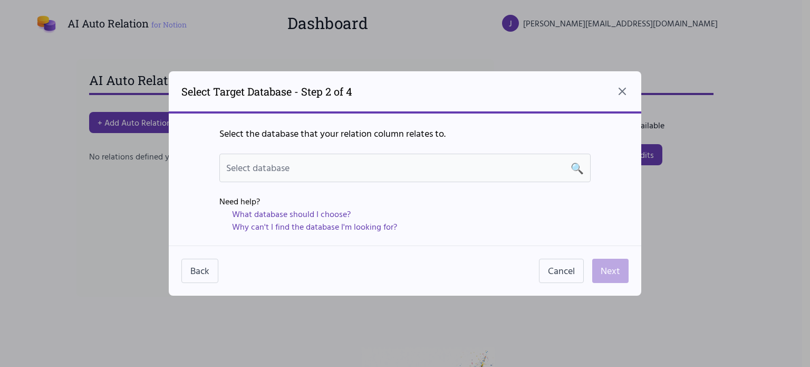
click at [434, 174] on div "Select database 🔍" at bounding box center [405, 167] width 358 height 15
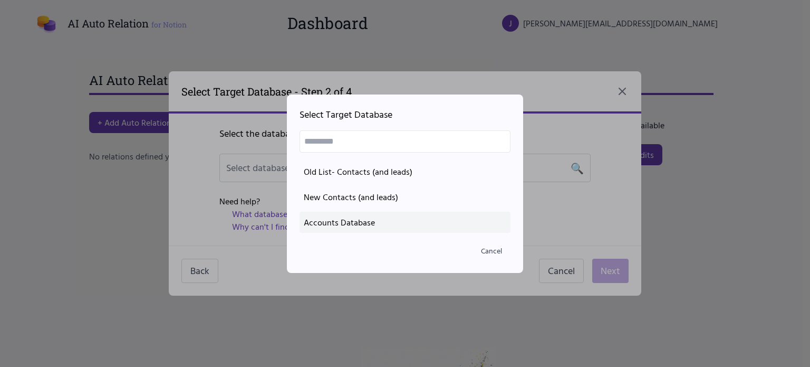
click at [416, 218] on div "Accounts Database" at bounding box center [405, 222] width 203 height 13
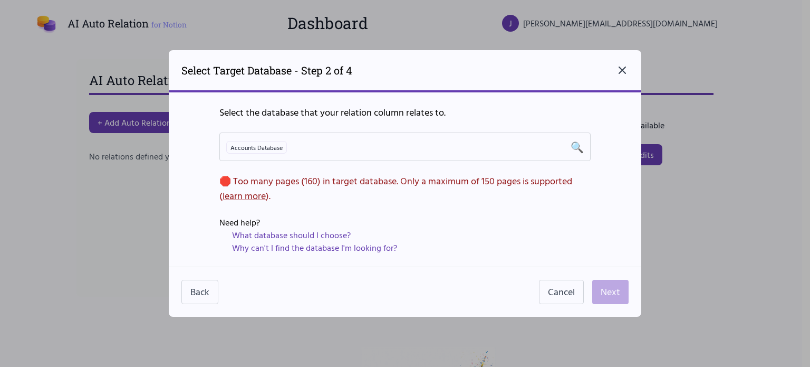
click at [624, 73] on icon "Close dialog" at bounding box center [622, 70] width 13 height 13
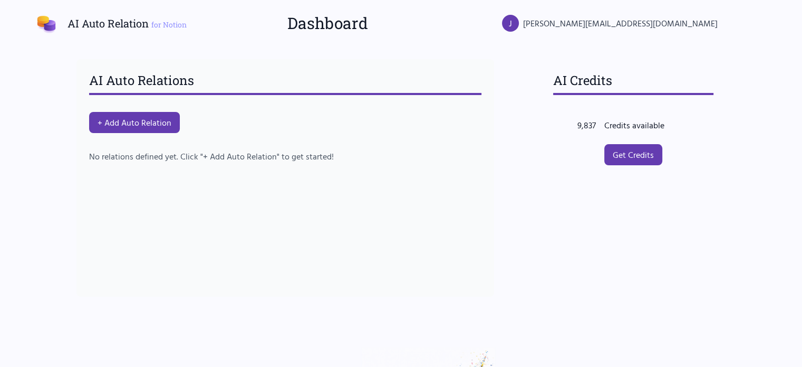
click at [757, 184] on div "AI Auto Relation for Notion Dashboard J jean@dependbuild.com AI Auto Relations …" at bounding box center [401, 265] width 802 height 531
